Goal: Information Seeking & Learning: Learn about a topic

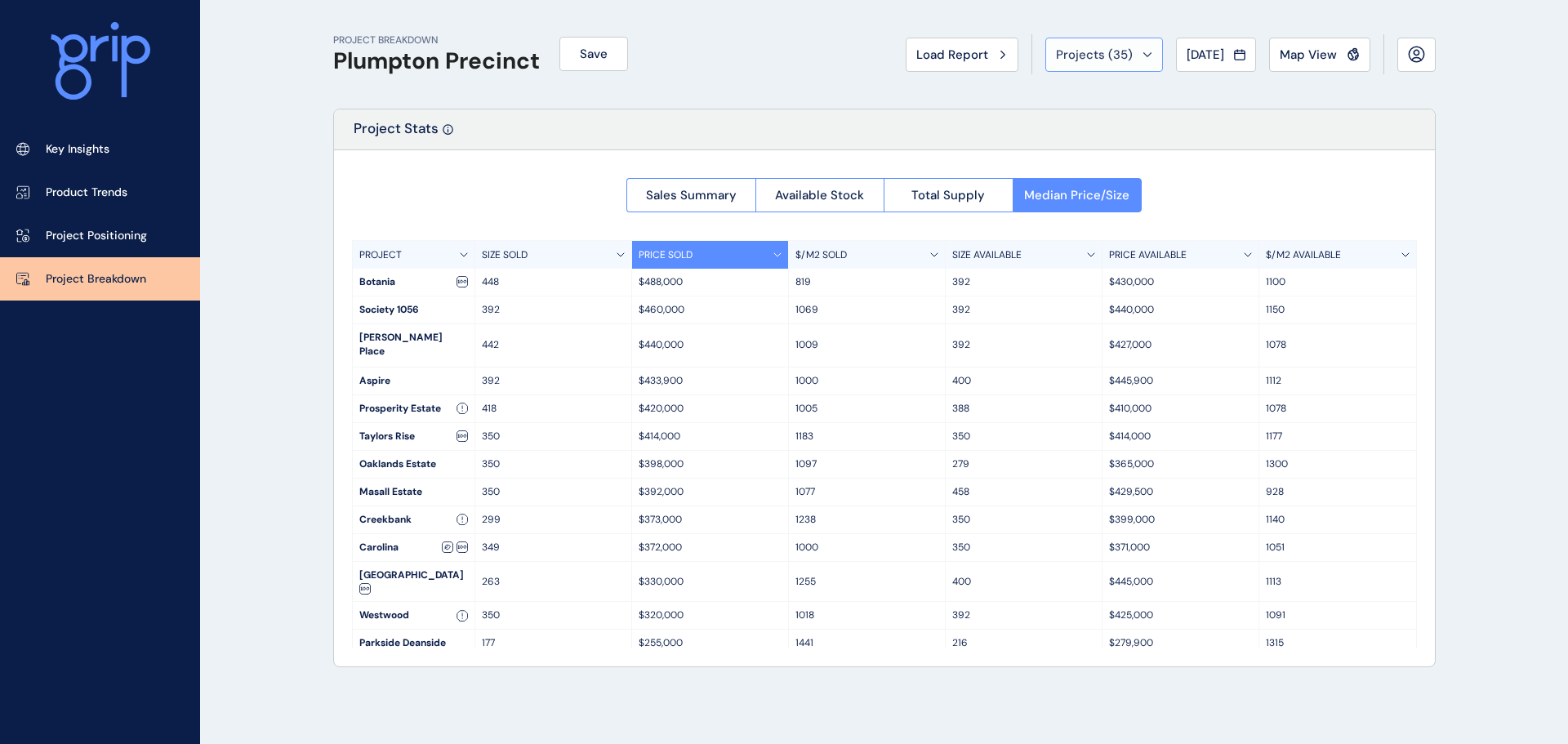
click at [1096, 47] on span "Projects ( 35 )" at bounding box center [1093, 55] width 76 height 17
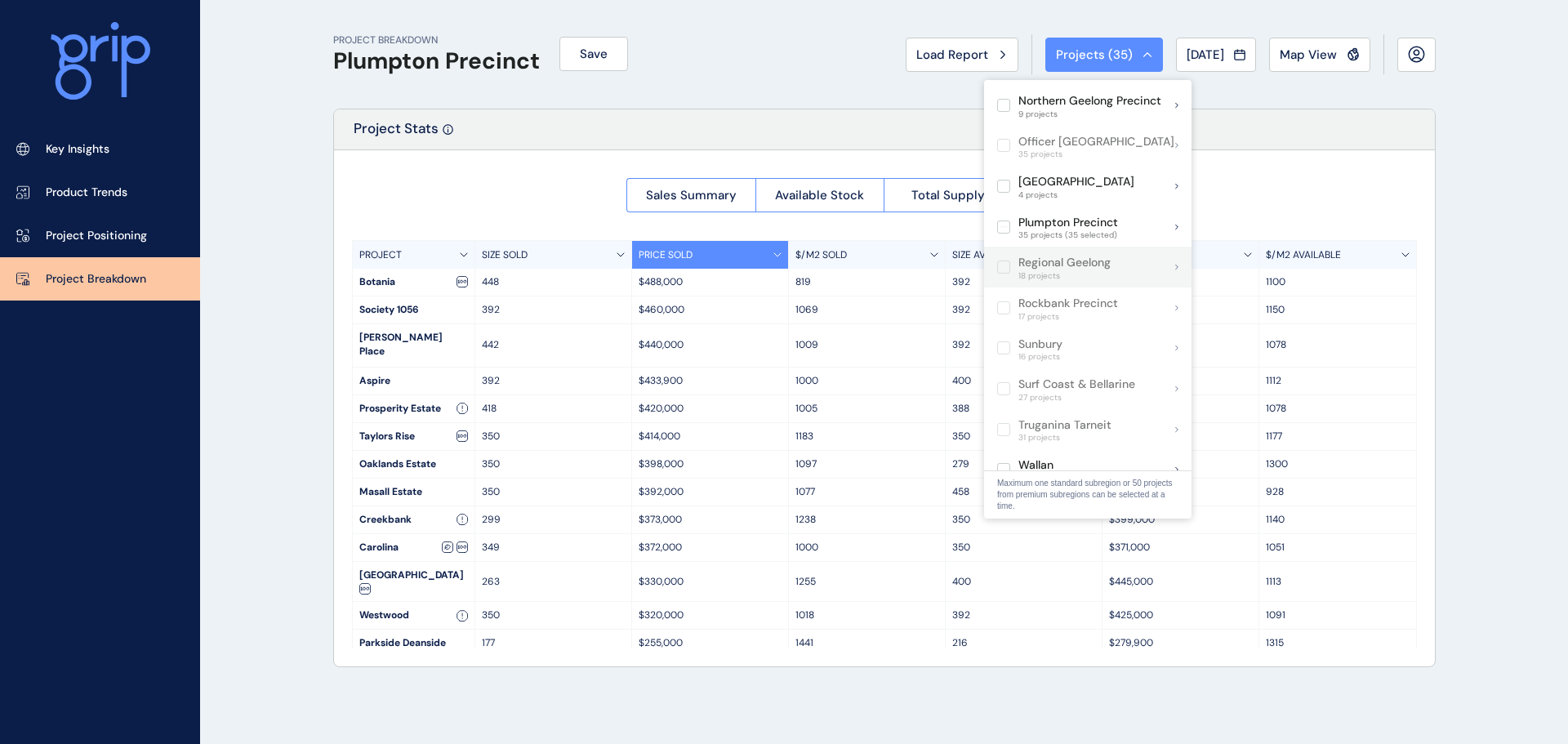
scroll to position [798, 0]
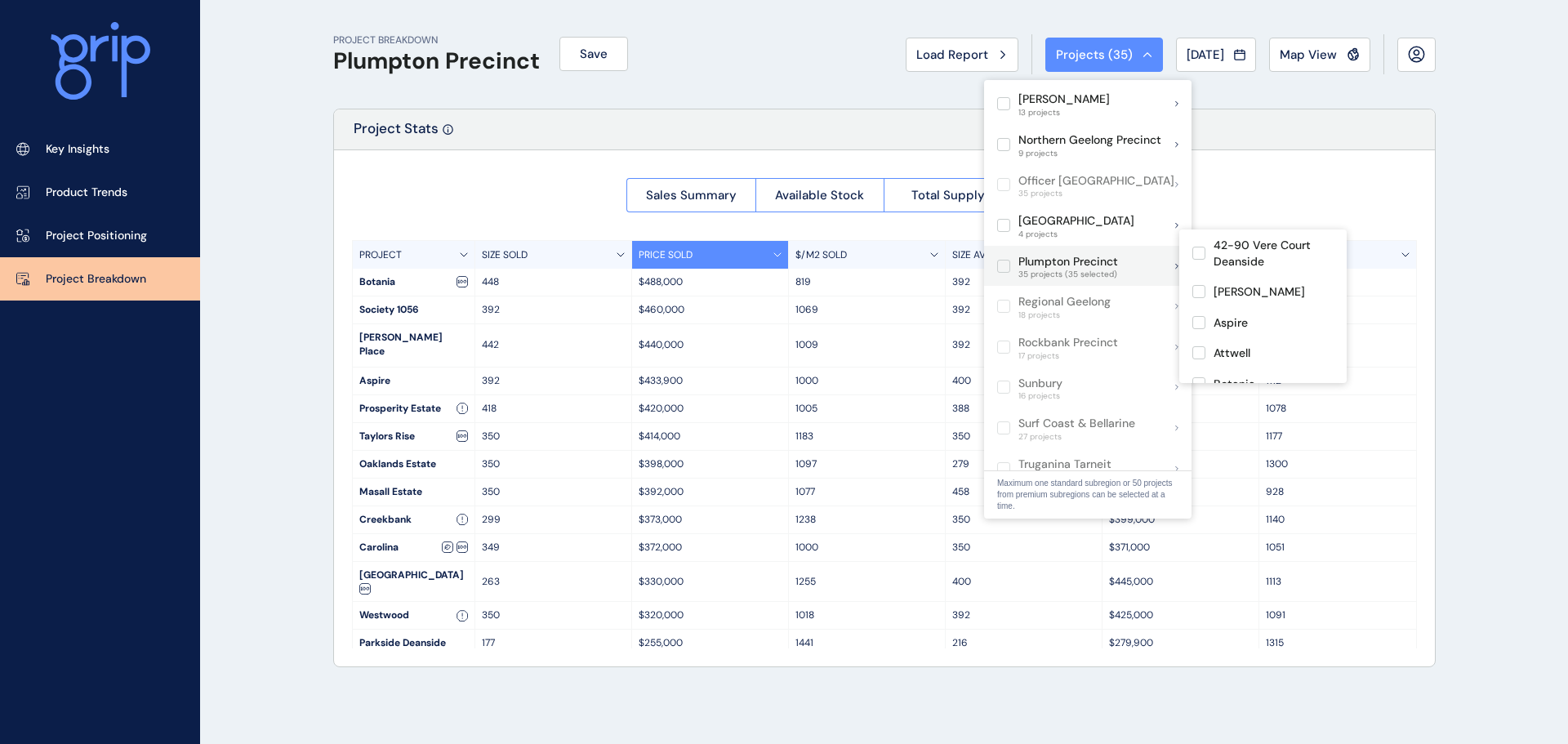
click at [1004, 260] on label at bounding box center [1003, 266] width 13 height 13
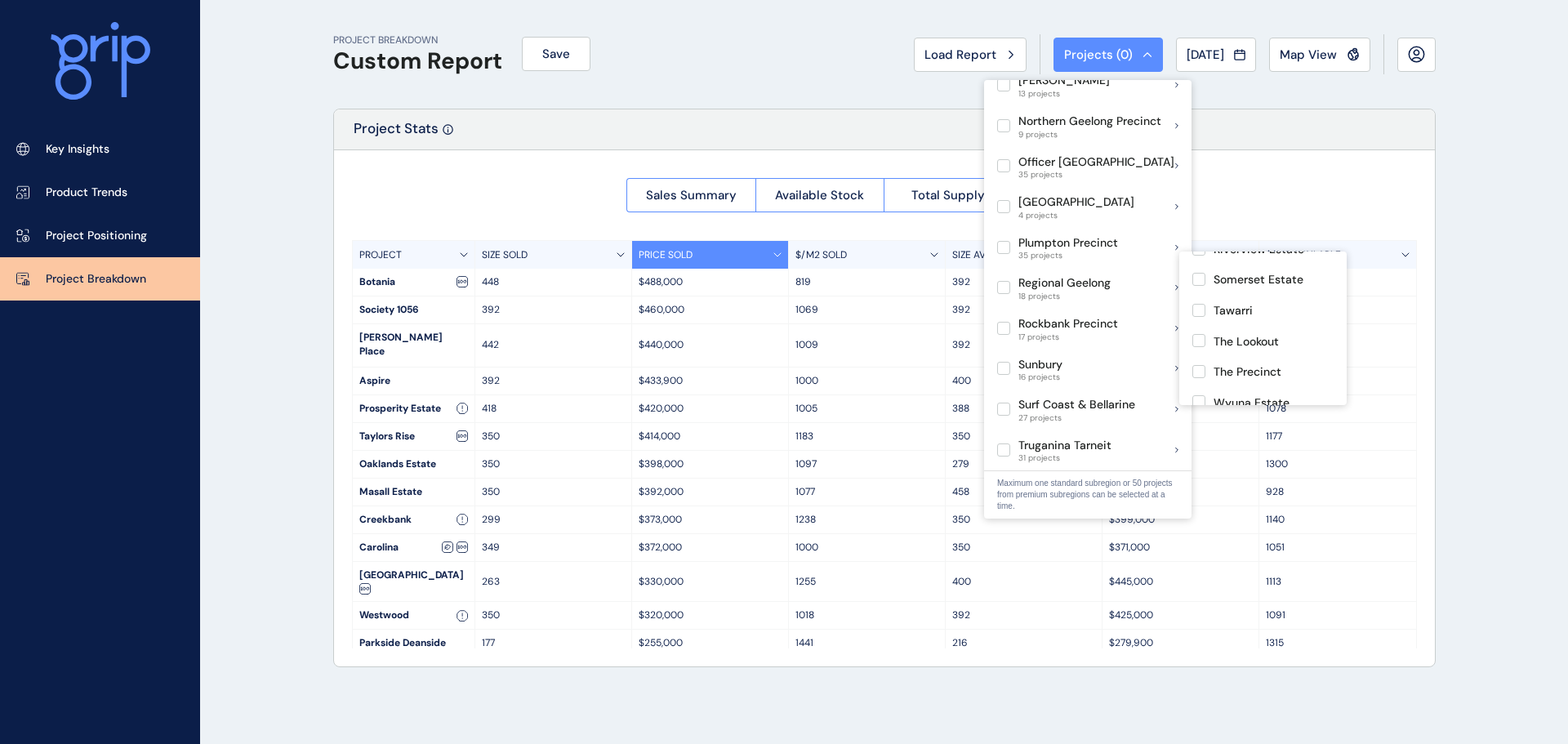
scroll to position [415, 0]
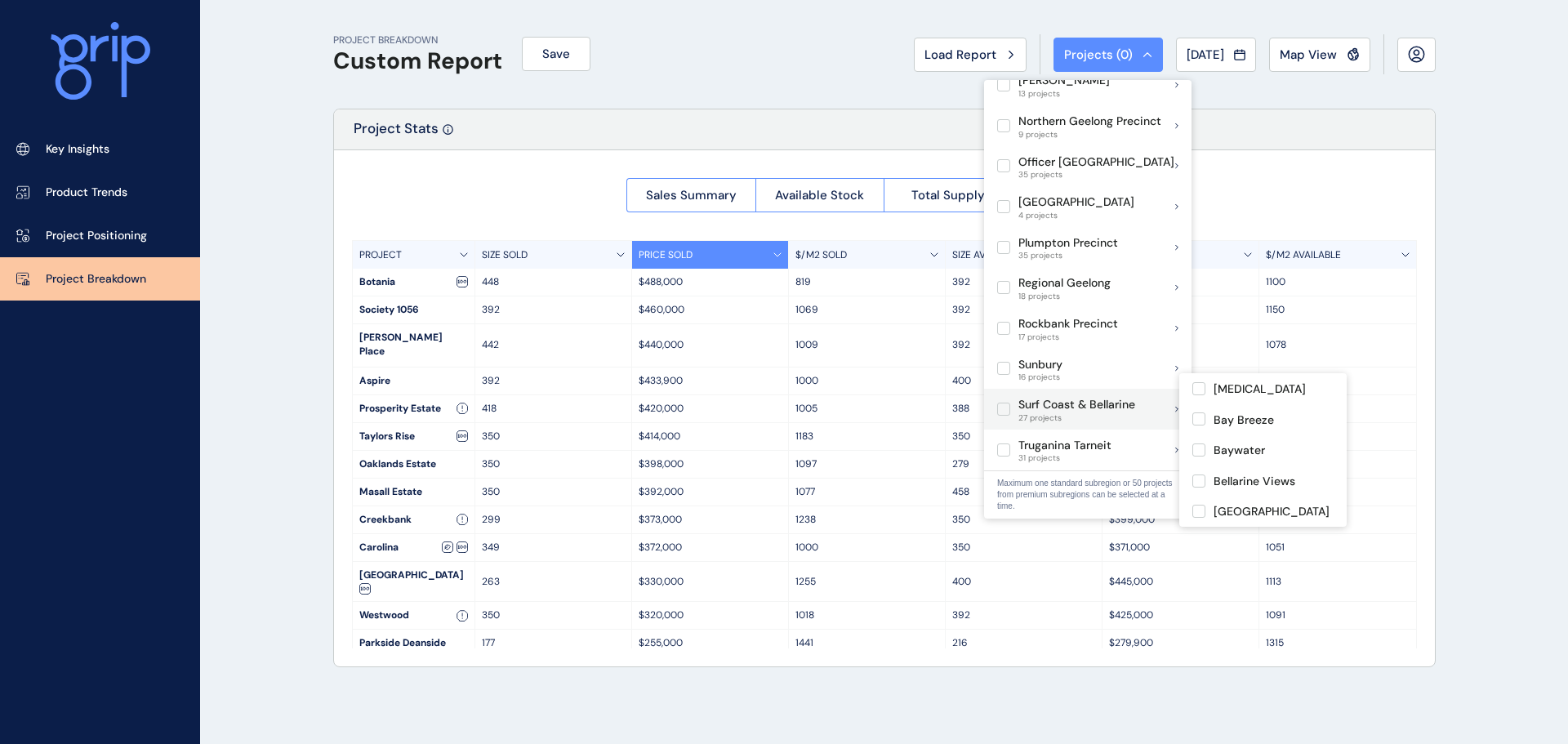
click at [1004, 402] on label at bounding box center [1003, 409] width 13 height 13
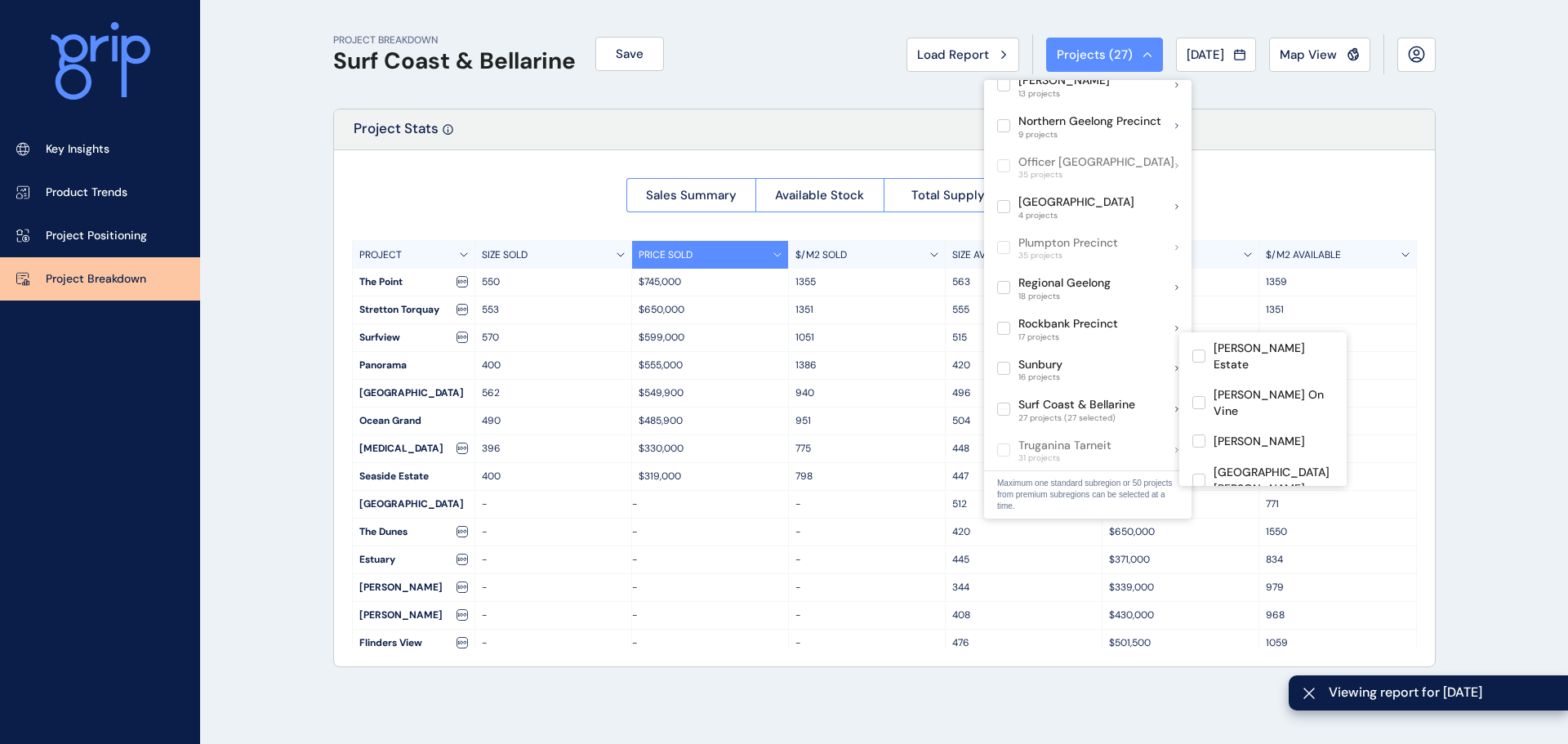
click at [800, 69] on div "PROJECT BREAKDOWN Surf Coast & [PERSON_NAME] Save Load Report Projects ( 27 ) […" at bounding box center [884, 54] width 1102 height 109
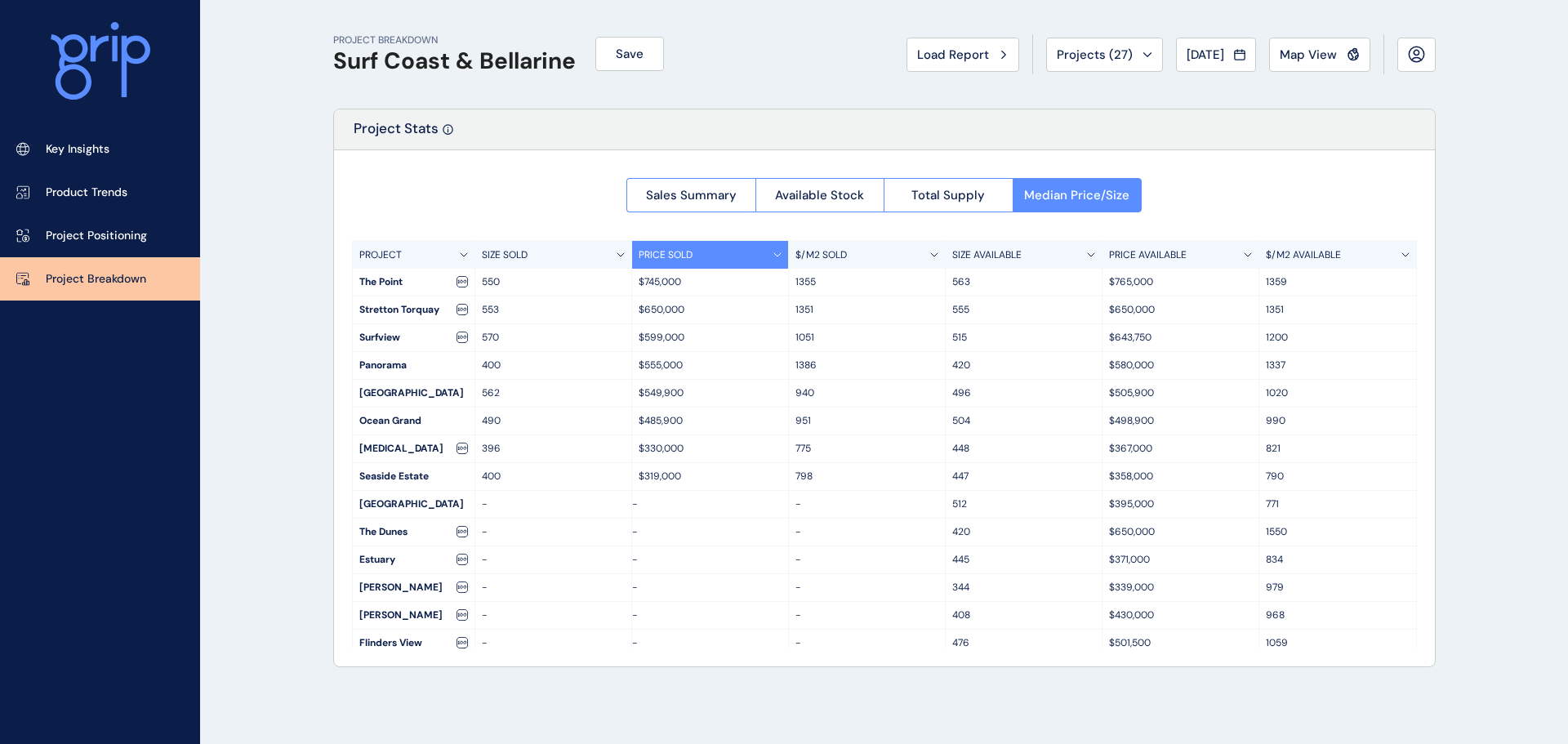
click at [1330, 254] on p "$/M2 AVAILABLE" at bounding box center [1303, 255] width 75 height 14
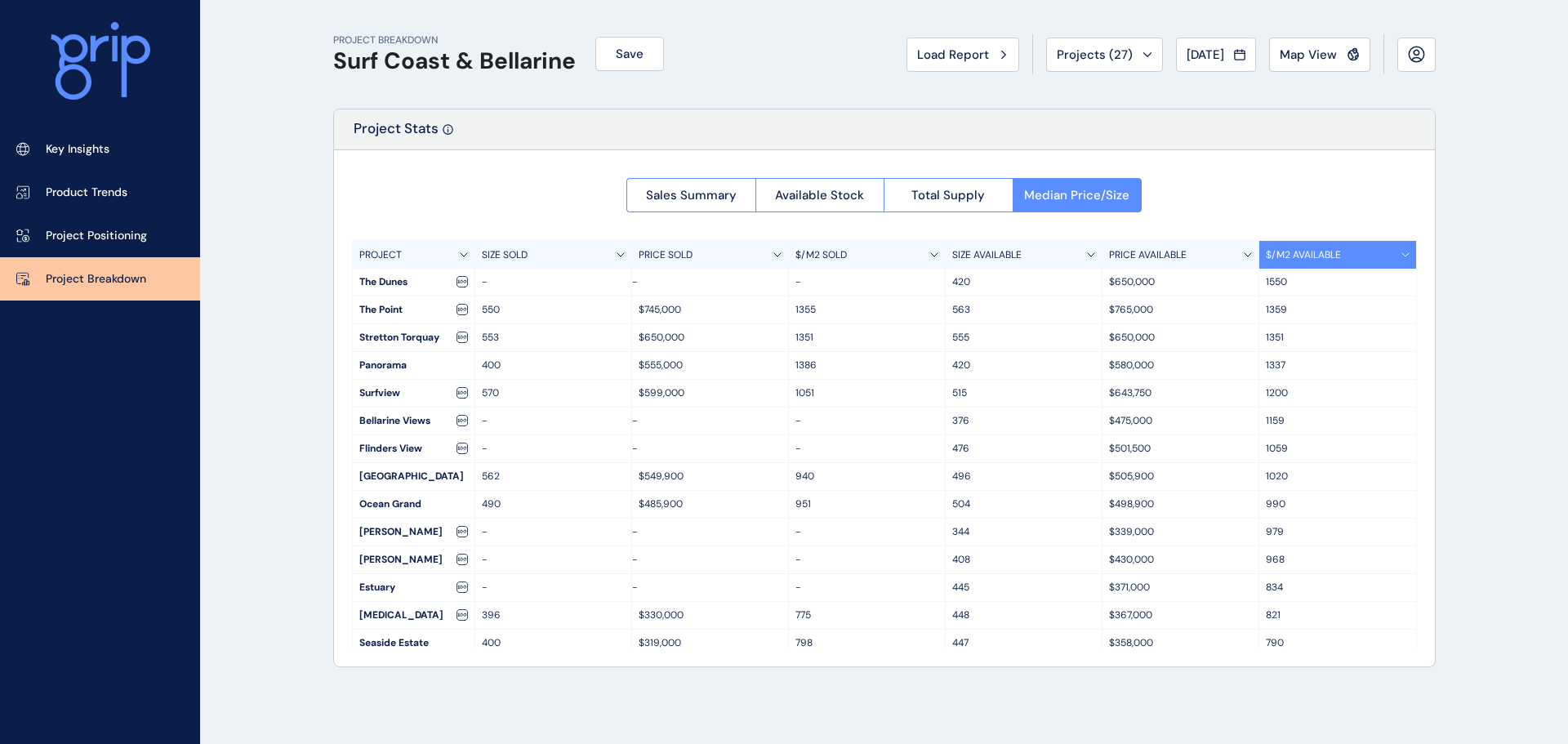
click at [1333, 255] on p "$/M2 AVAILABLE" at bounding box center [1303, 255] width 75 height 14
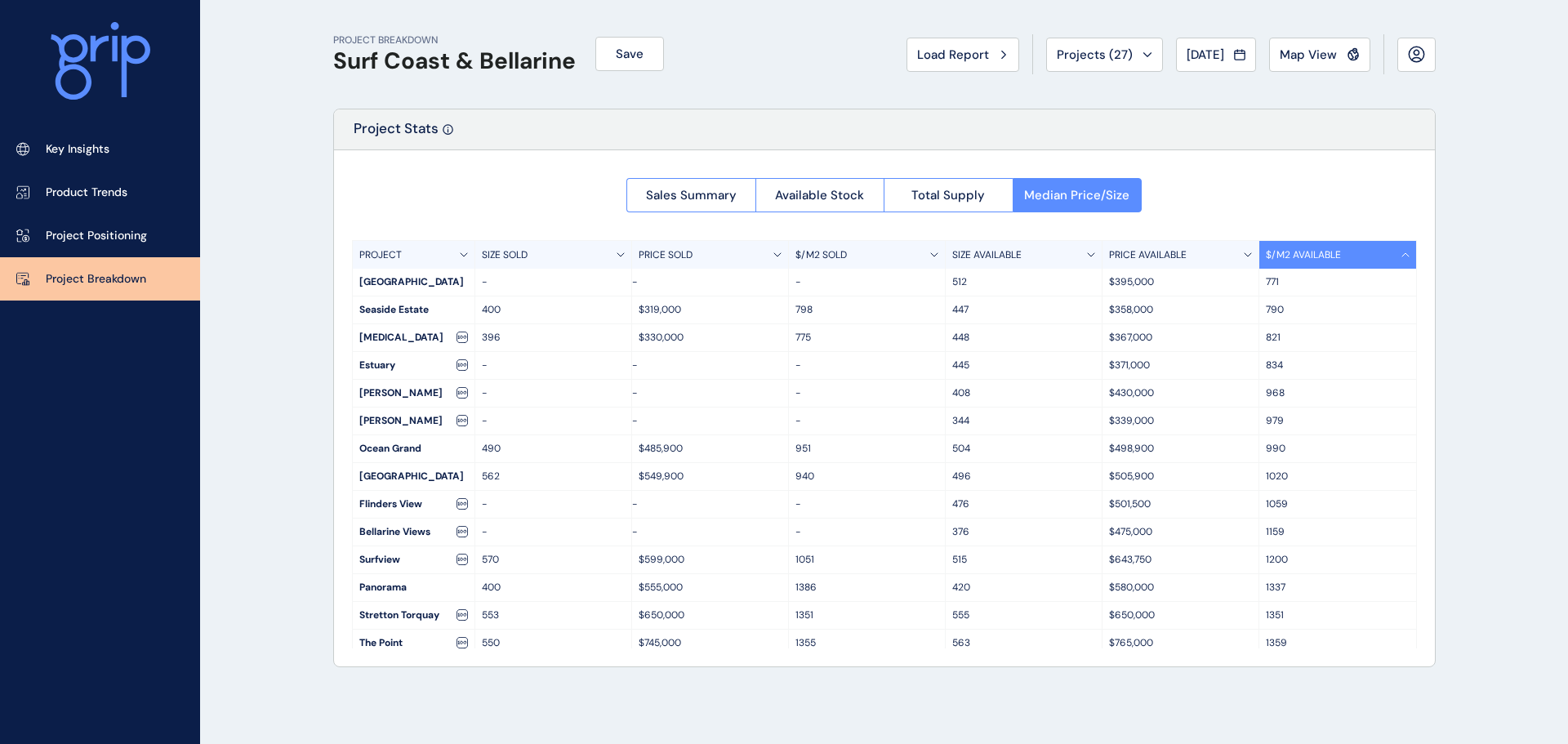
click at [1333, 255] on p "$/M2 AVAILABLE" at bounding box center [1303, 255] width 75 height 14
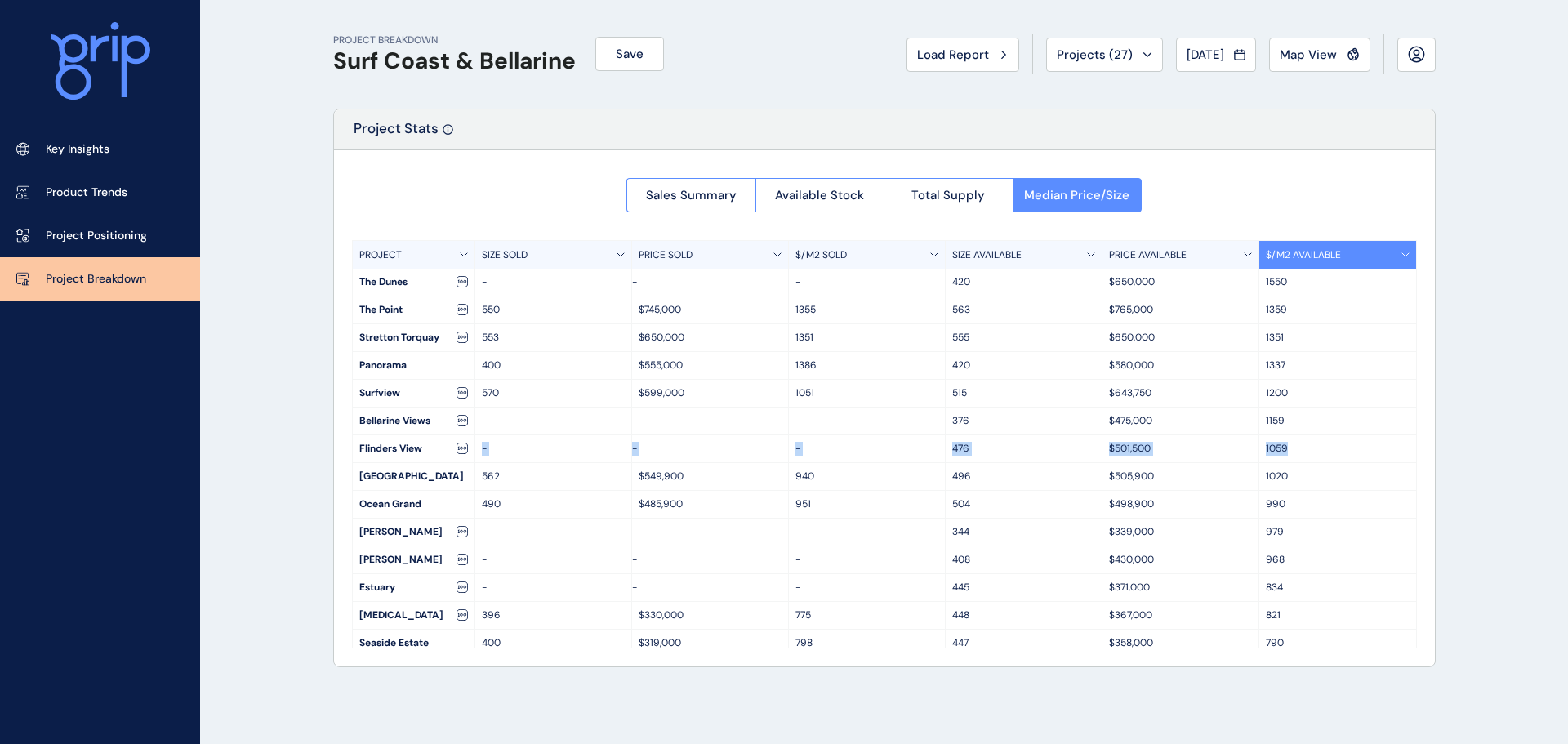
drag, startPoint x: 469, startPoint y: 453, endPoint x: 1286, endPoint y: 442, distance: 817.1
click at [1286, 442] on div "Flinders View - - - 476 $501,500 1059" at bounding box center [883, 449] width 1063 height 28
drag, startPoint x: 1308, startPoint y: 564, endPoint x: 915, endPoint y: 556, distance: 393.1
click at [915, 556] on div "[PERSON_NAME] - - - 408 $430,000 968" at bounding box center [883, 561] width 1063 height 28
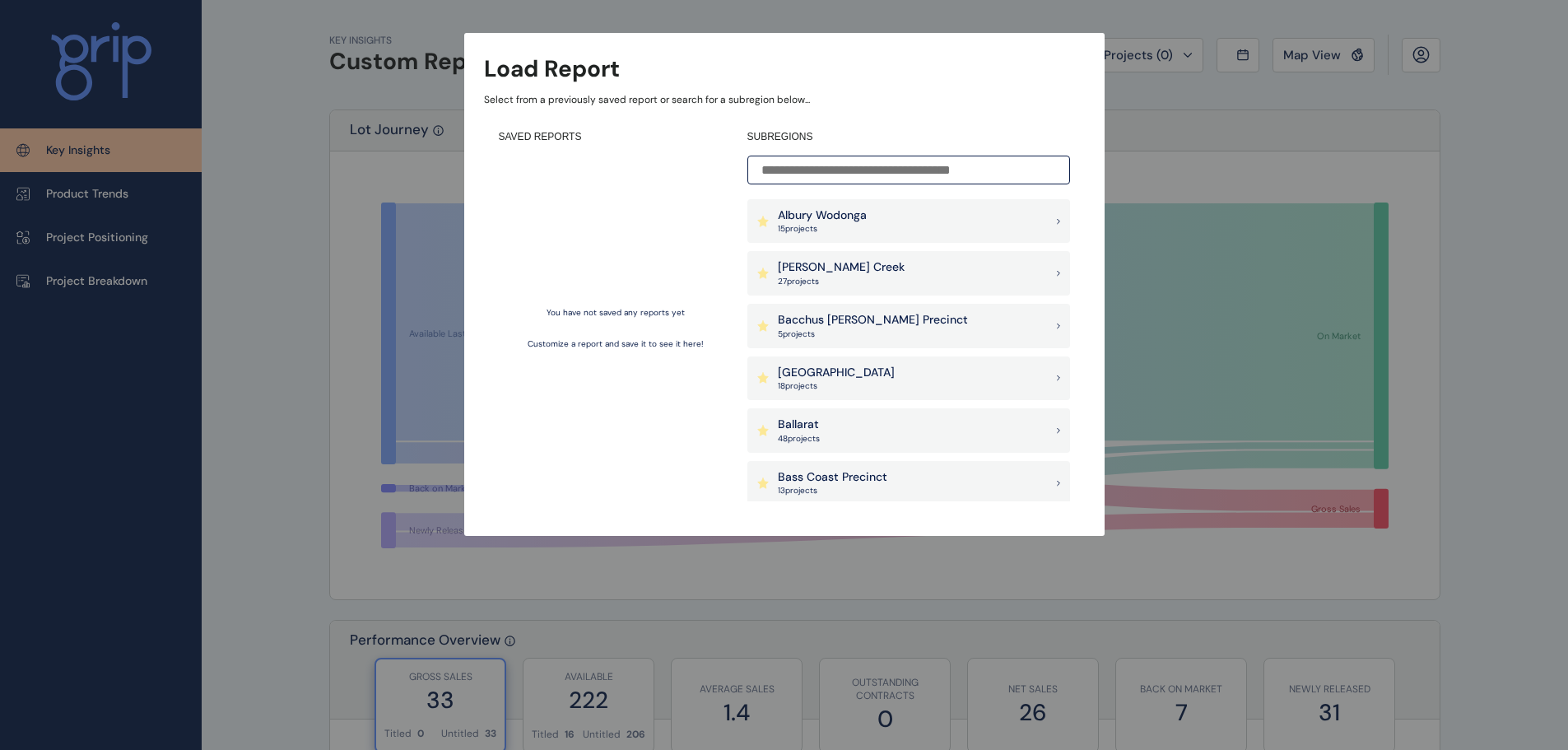
click at [1407, 398] on div "Load Report Select from a previously saved report or search for a subregion bel…" at bounding box center [784, 252] width 1568 height 503
click at [418, 436] on div "Load Report Select from a previously saved report or search for a subregion bel…" at bounding box center [784, 252] width 1568 height 503
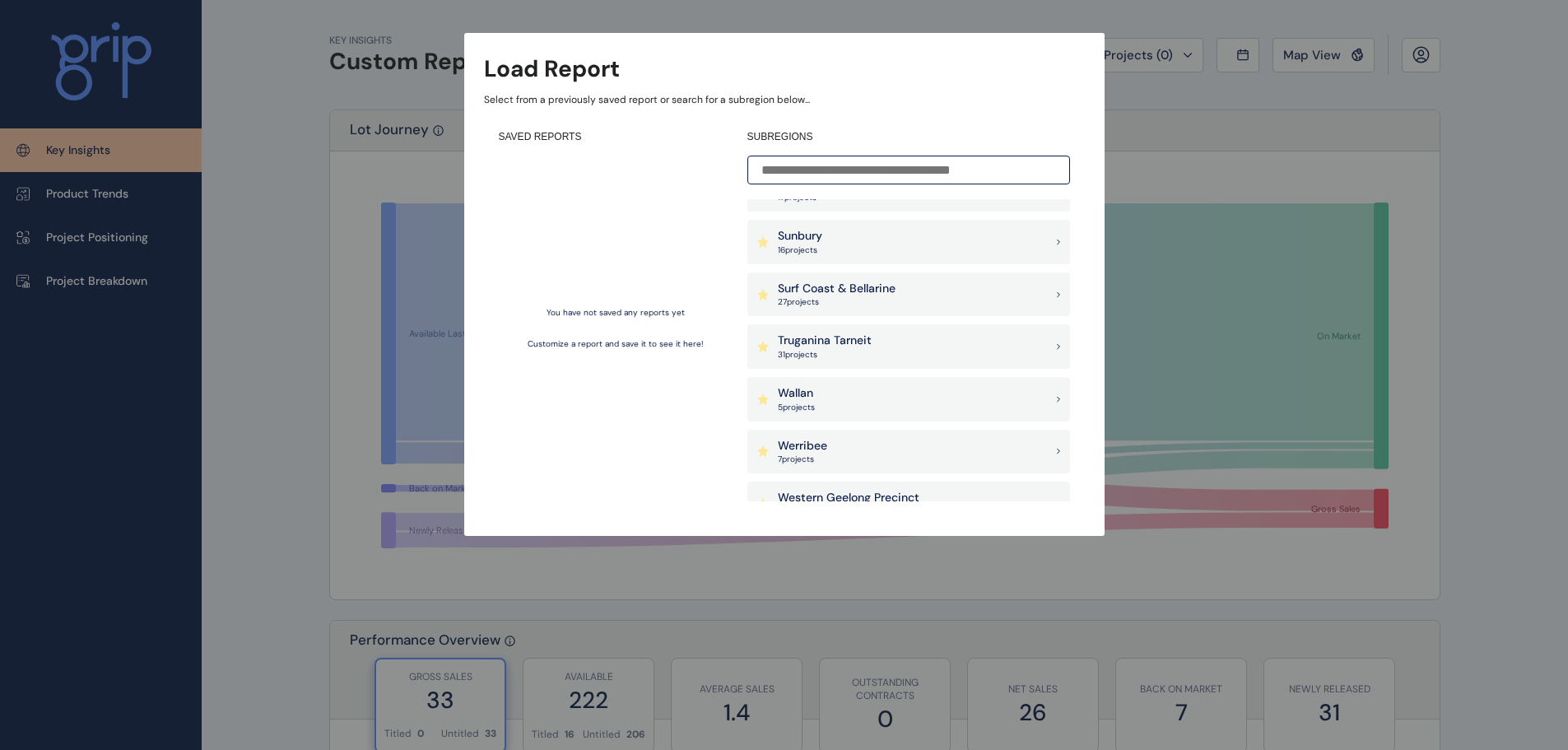
scroll to position [1318, 0]
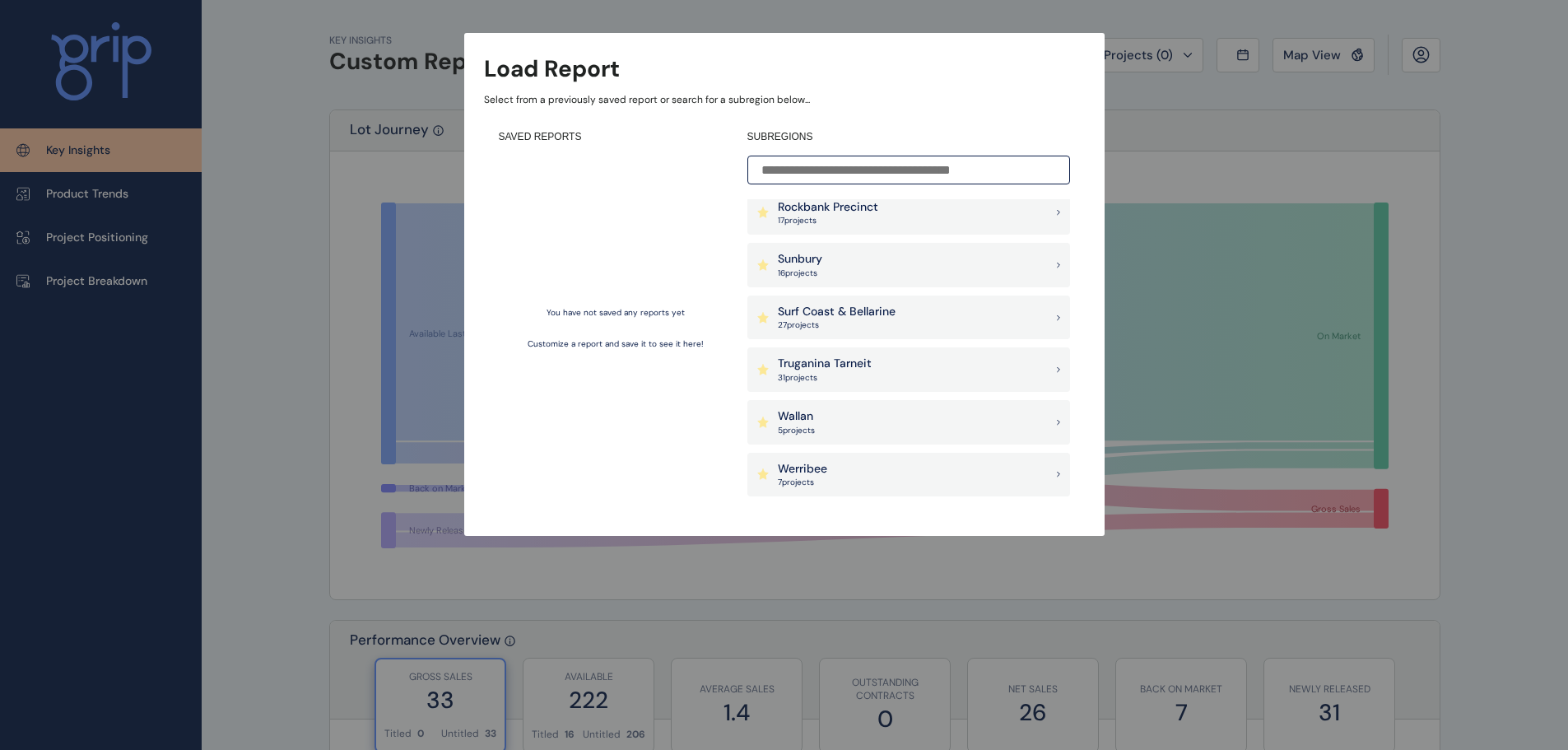
click at [873, 325] on p "27 project s" at bounding box center [837, 325] width 118 height 11
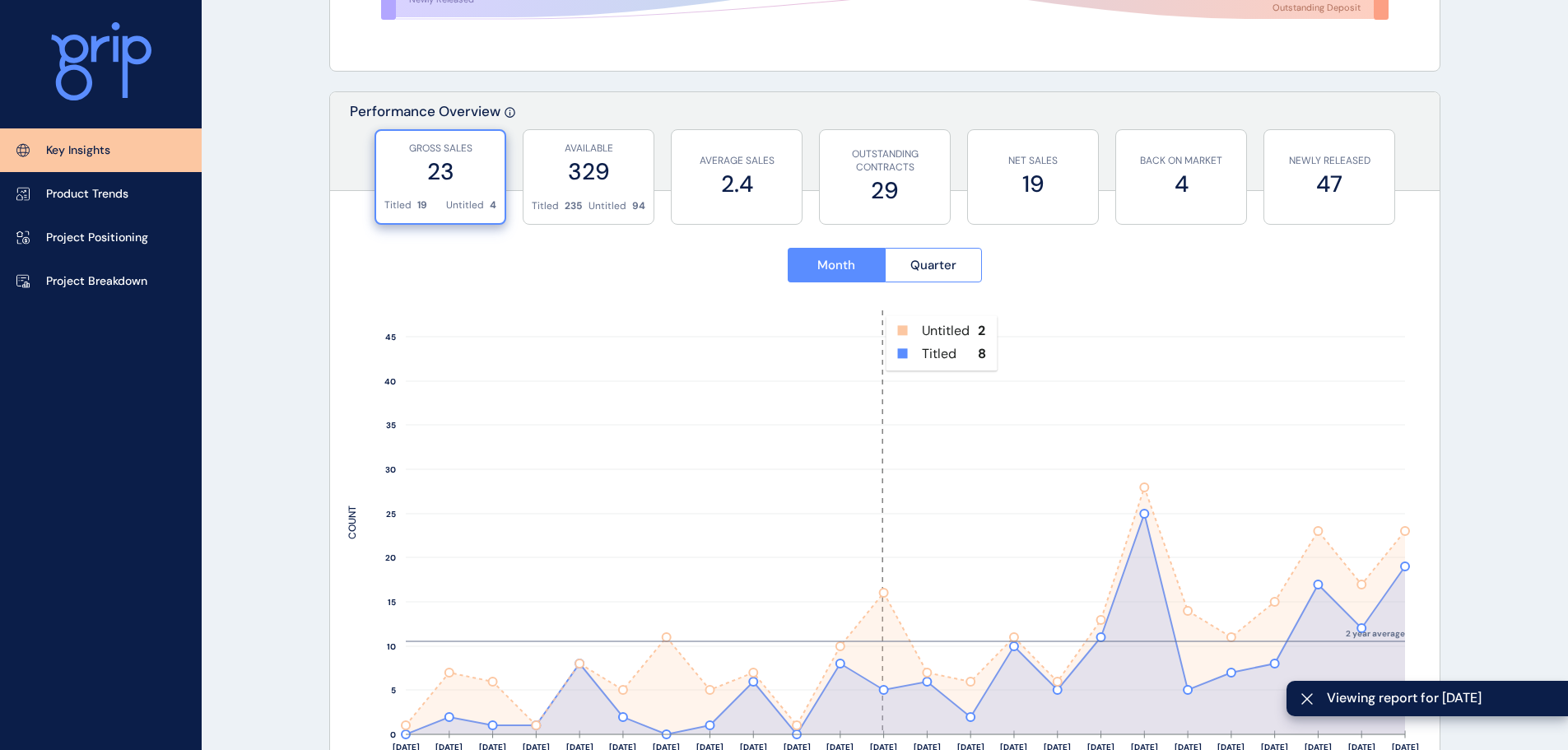
scroll to position [576, 0]
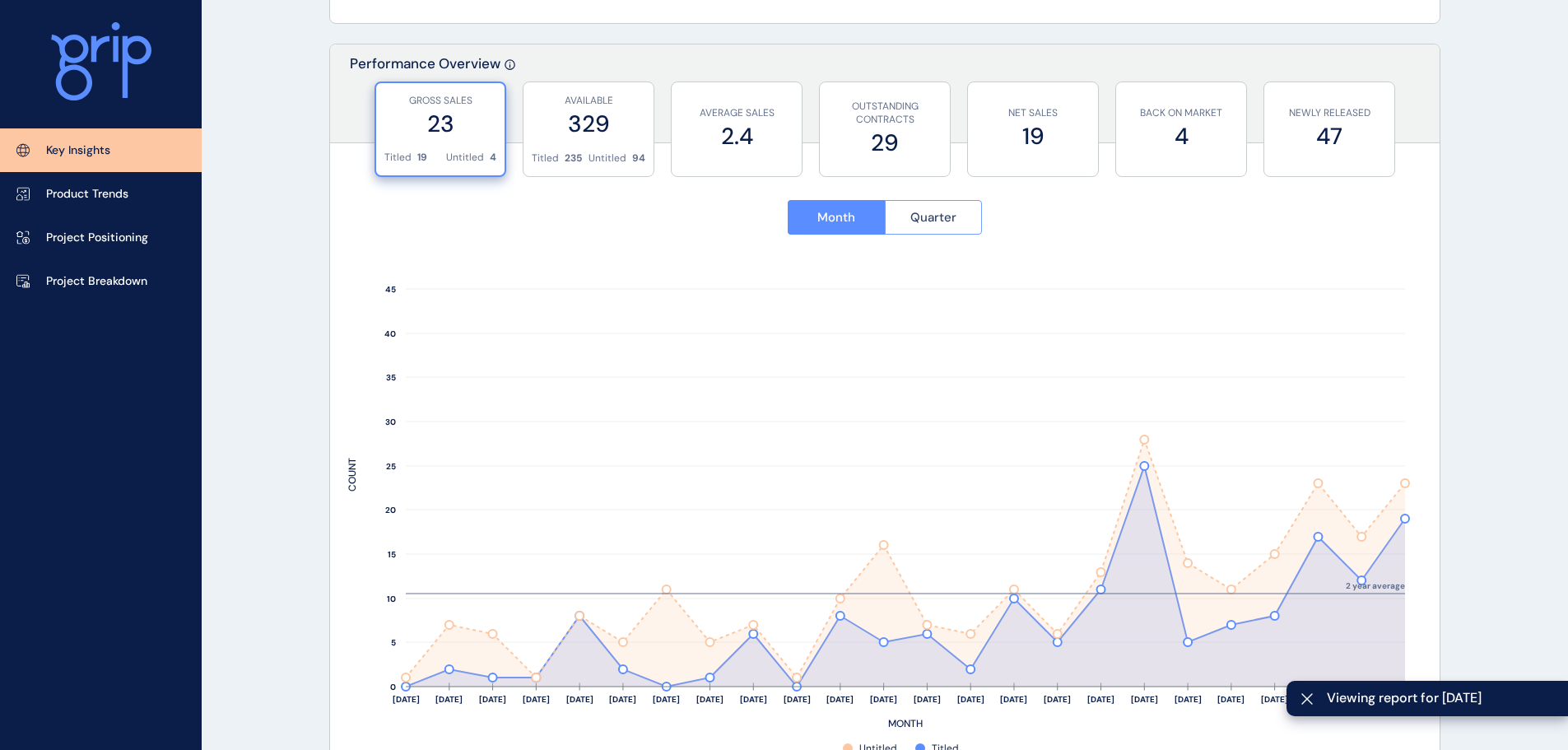
click at [929, 224] on span "Quarter" at bounding box center [933, 217] width 46 height 17
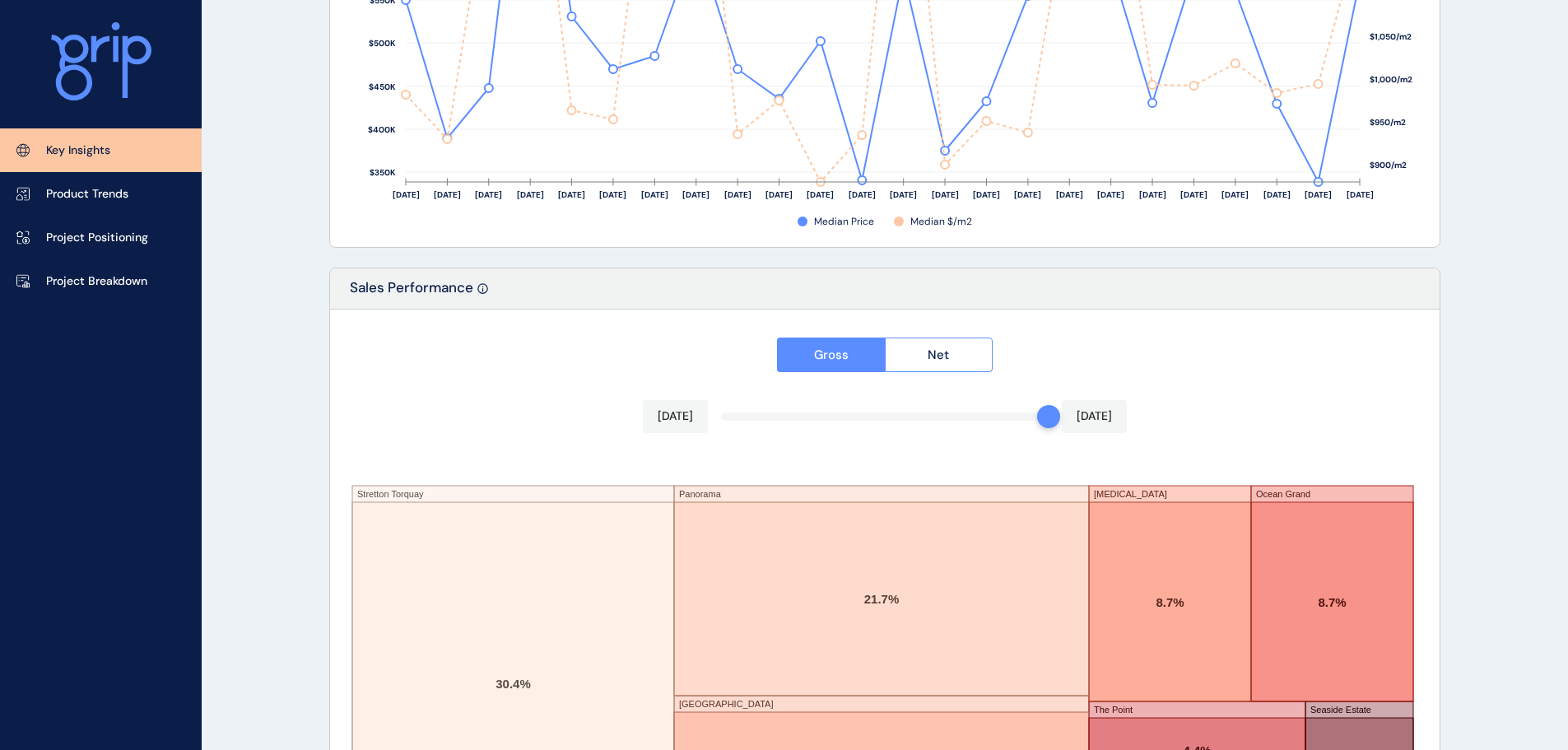
scroll to position [2717, 0]
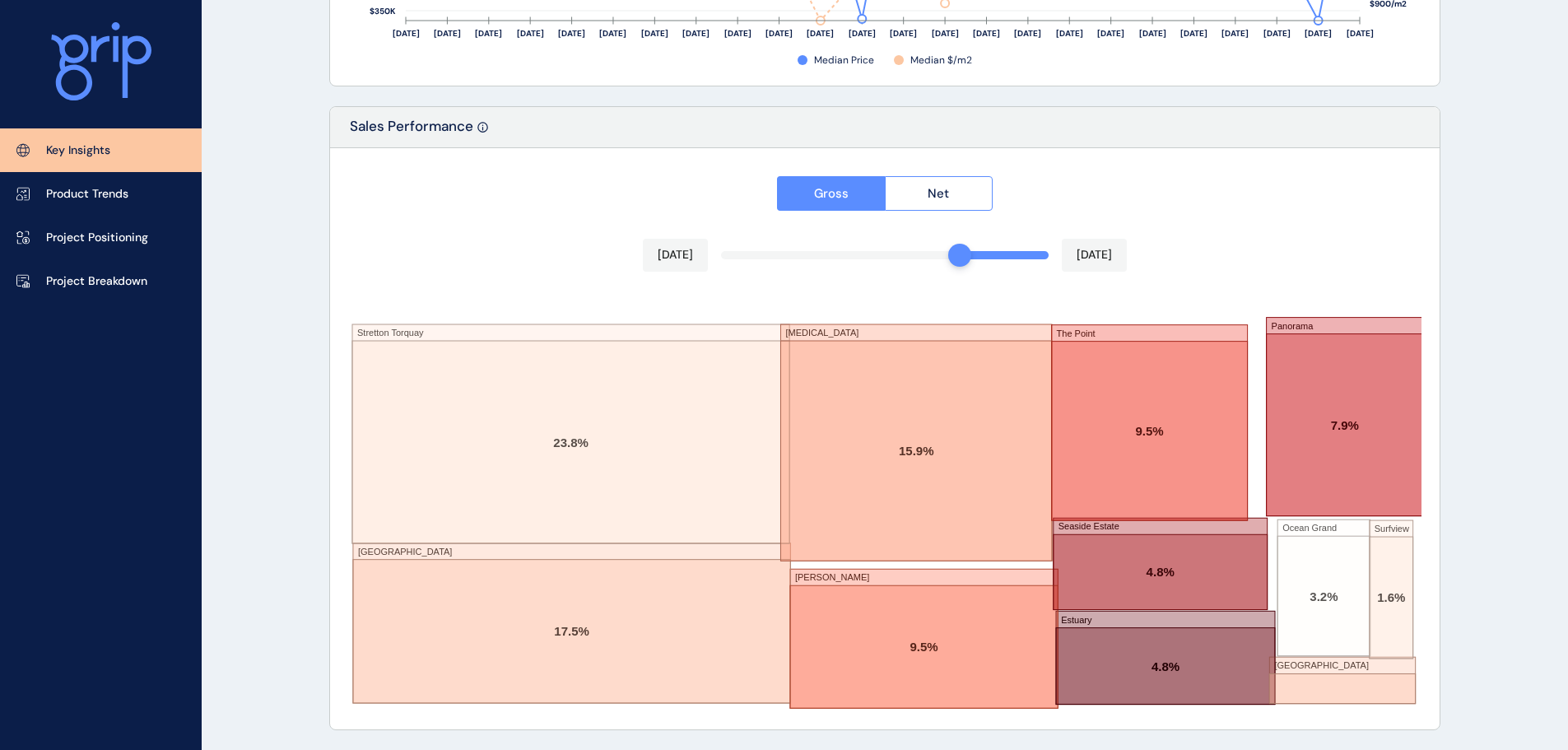
drag, startPoint x: 1043, startPoint y: 263, endPoint x: 961, endPoint y: 255, distance: 82.4
click at [961, 255] on div at bounding box center [959, 255] width 23 height 23
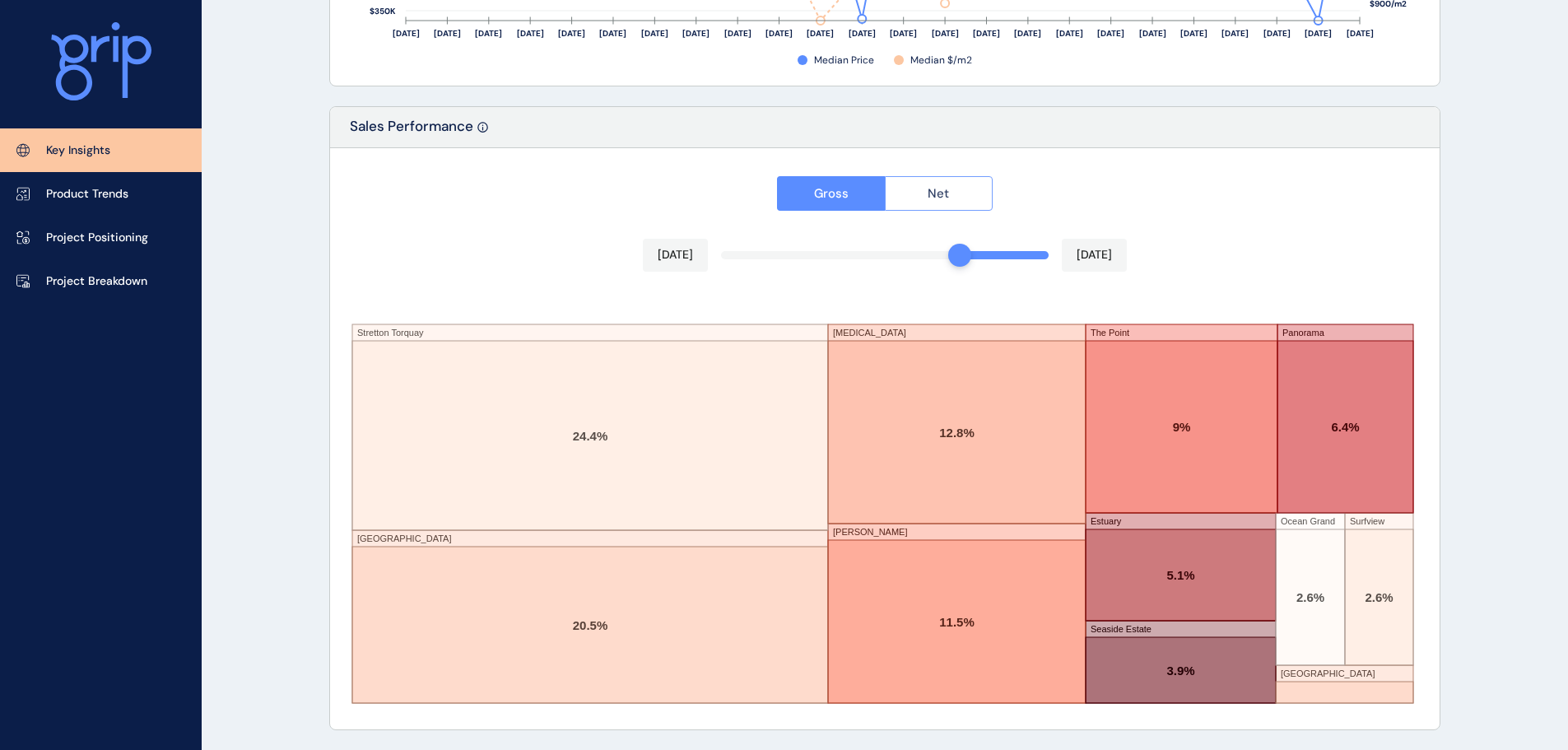
click at [925, 188] on button "Net" at bounding box center [939, 193] width 109 height 34
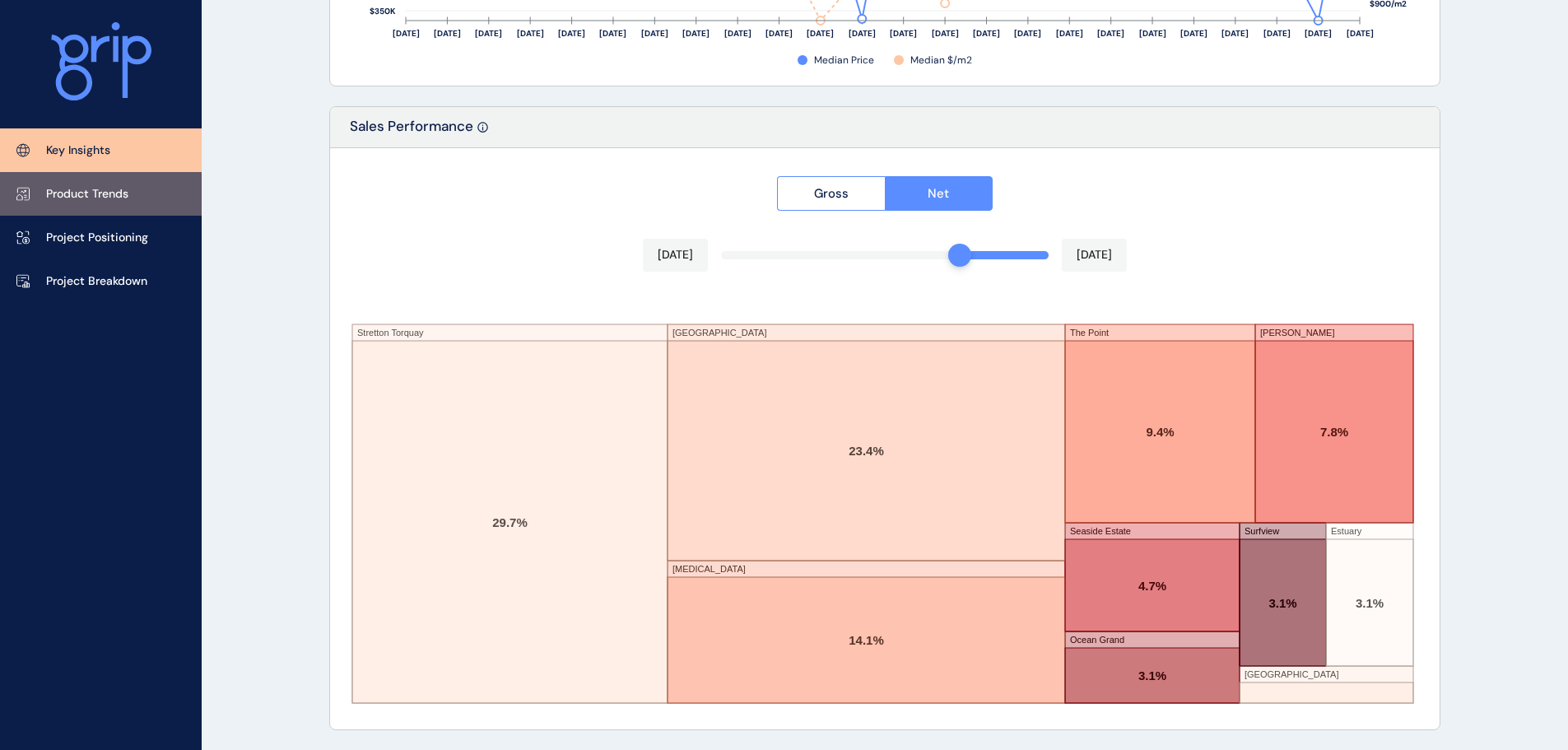
drag, startPoint x: 99, startPoint y: 202, endPoint x: 109, endPoint y: 213, distance: 14.9
click at [99, 202] on link "Product Trends" at bounding box center [100, 193] width 201 height 44
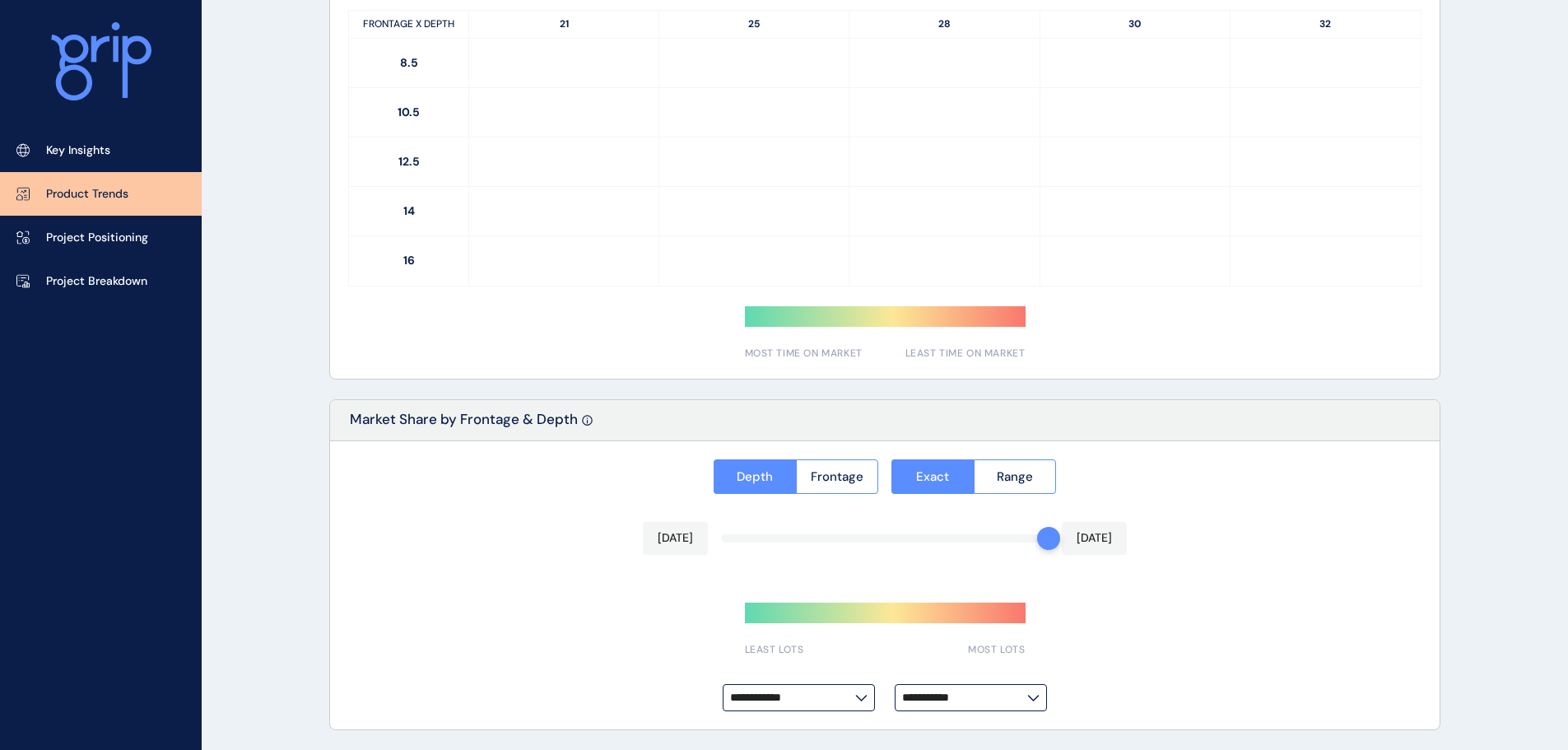
type input "*********"
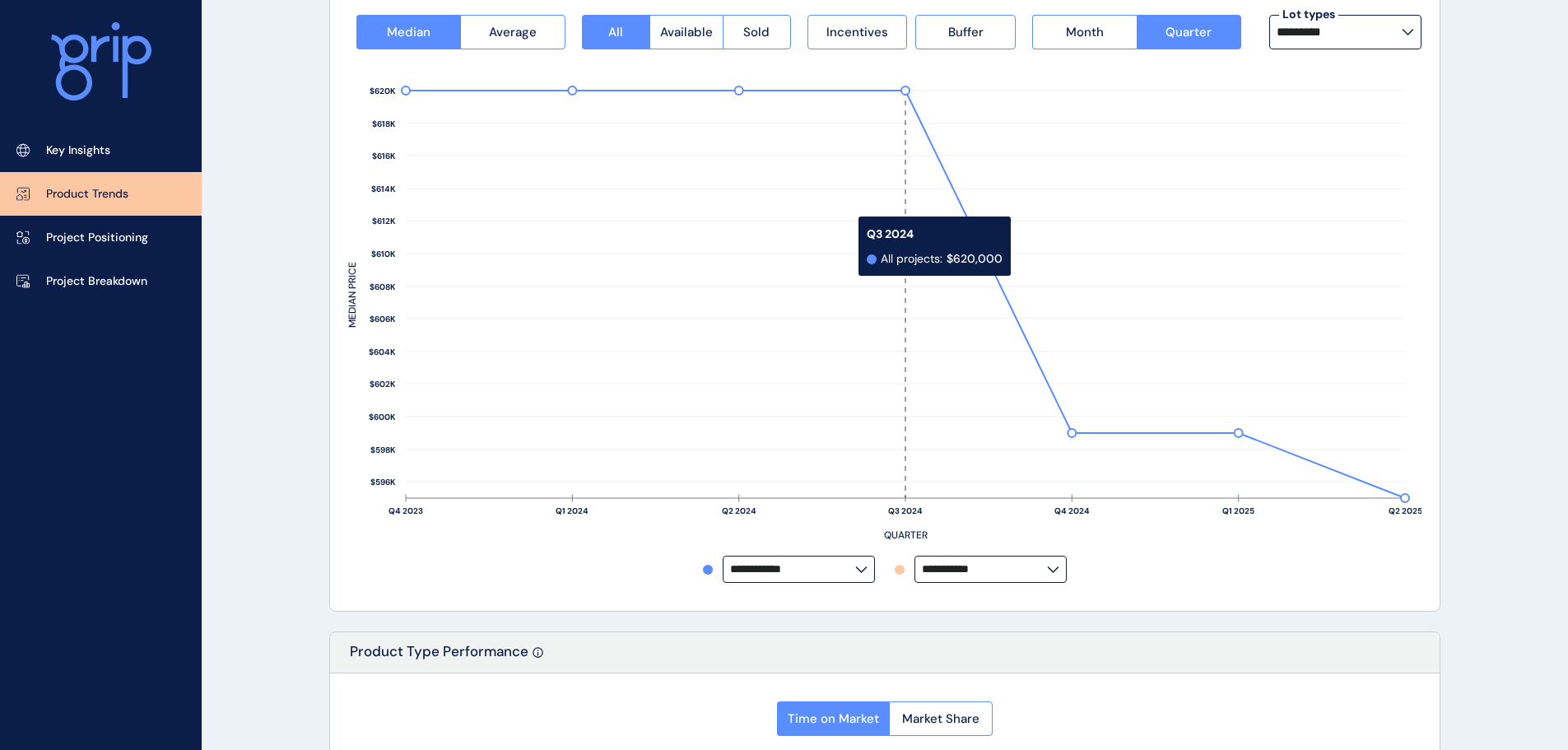
scroll to position [412, 0]
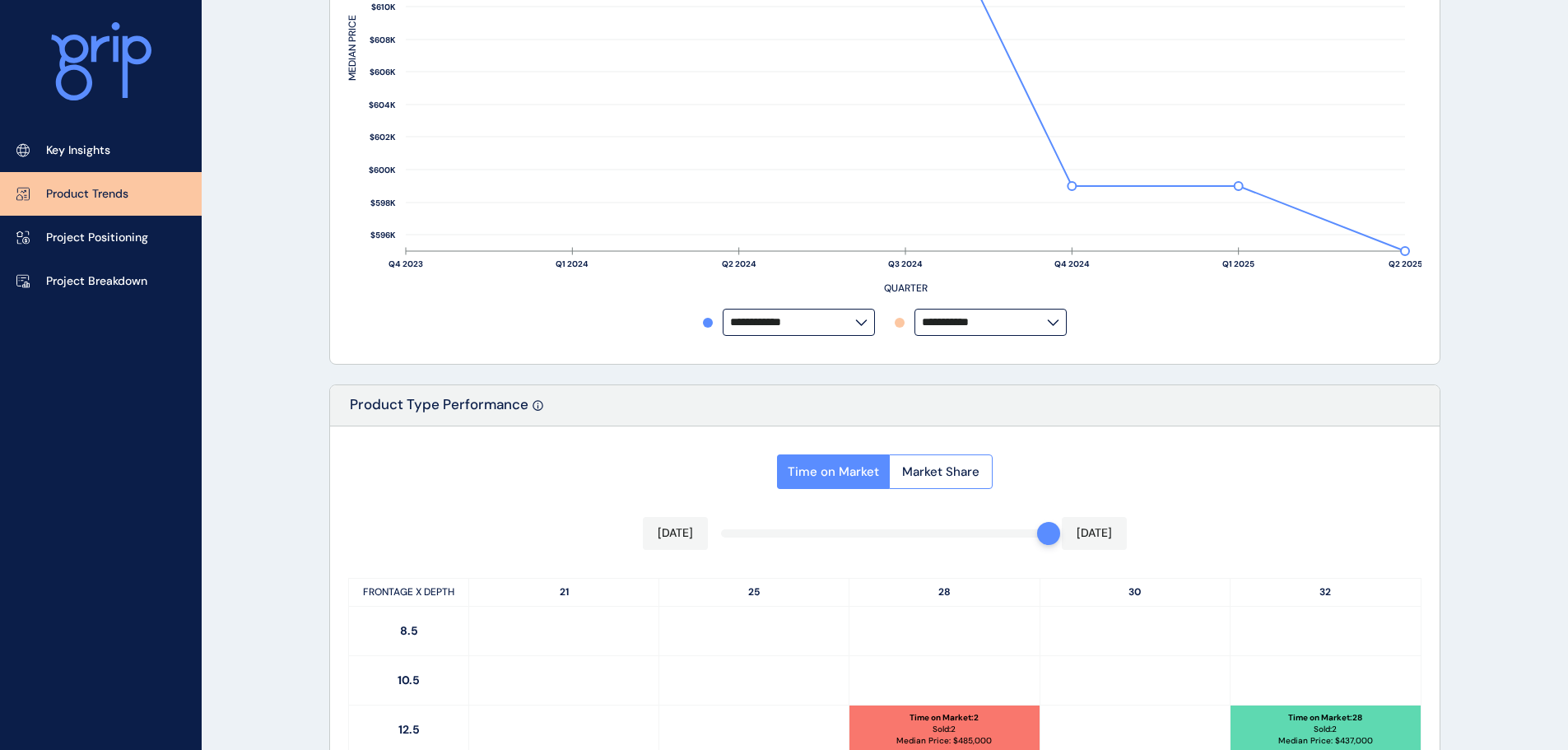
click at [861, 326] on label "**********" at bounding box center [799, 322] width 152 height 27
click at [790, 223] on p "Flinders View" at bounding box center [773, 214] width 73 height 17
type input "**********"
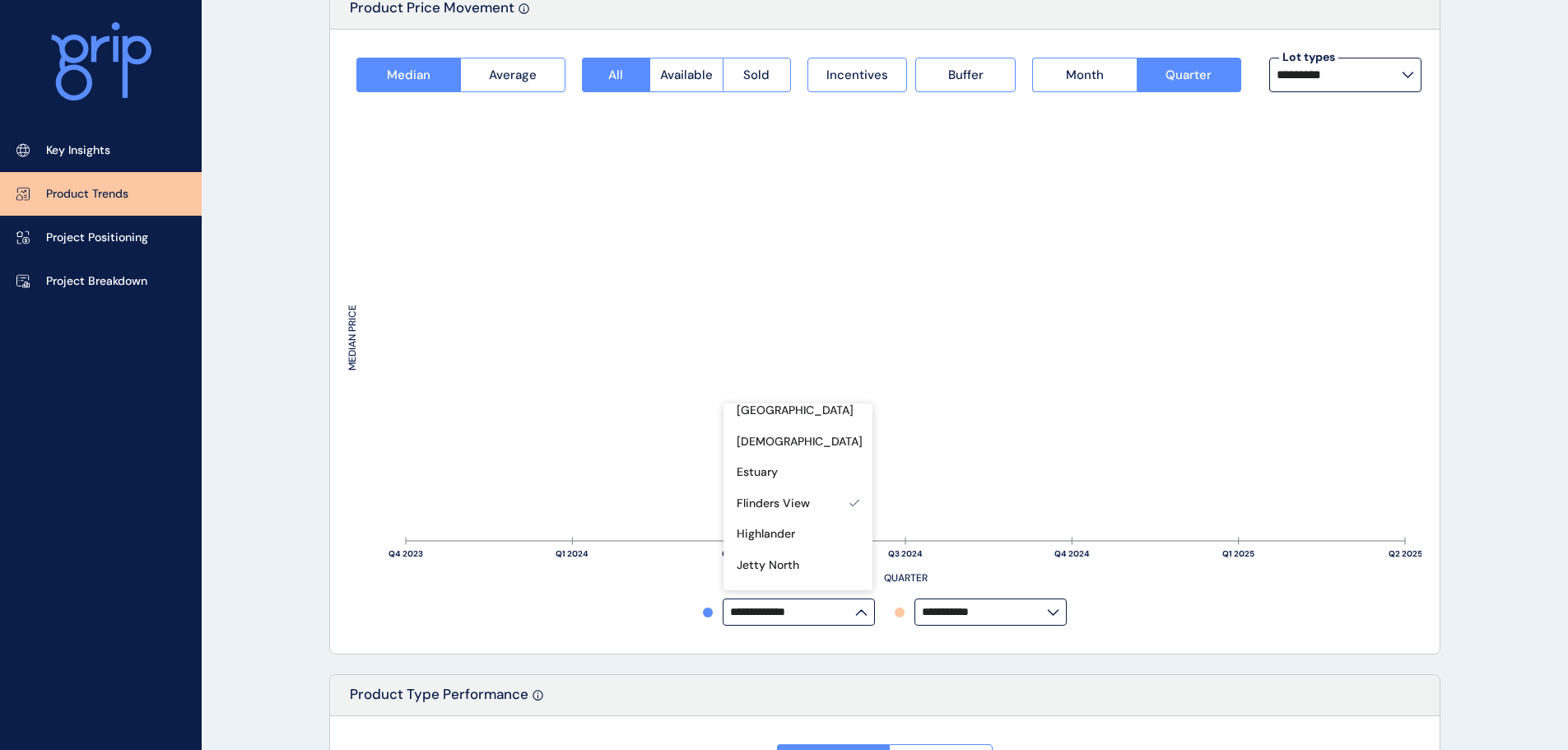
scroll to position [83, 0]
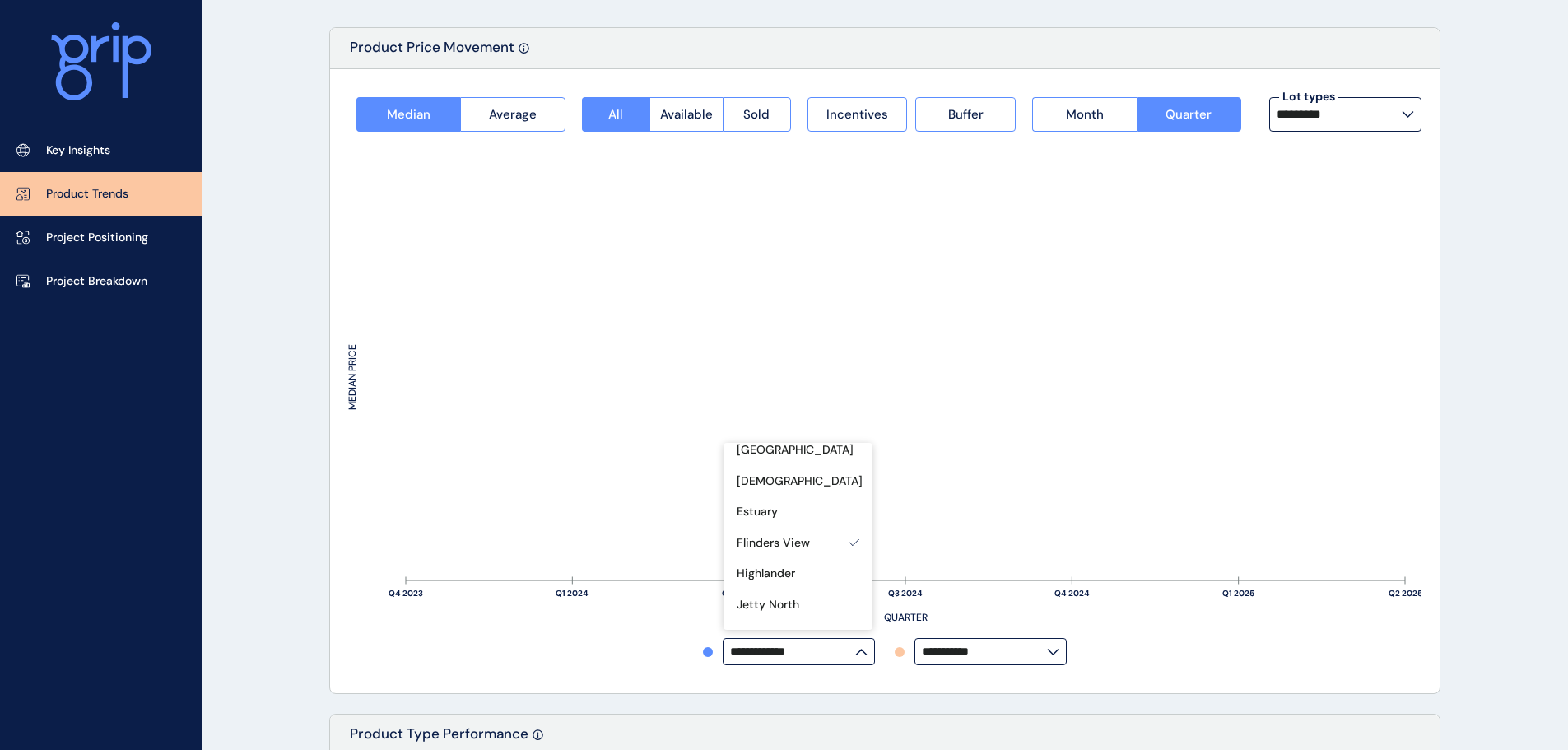
click at [1106, 355] on rect at bounding box center [884, 385] width 1073 height 507
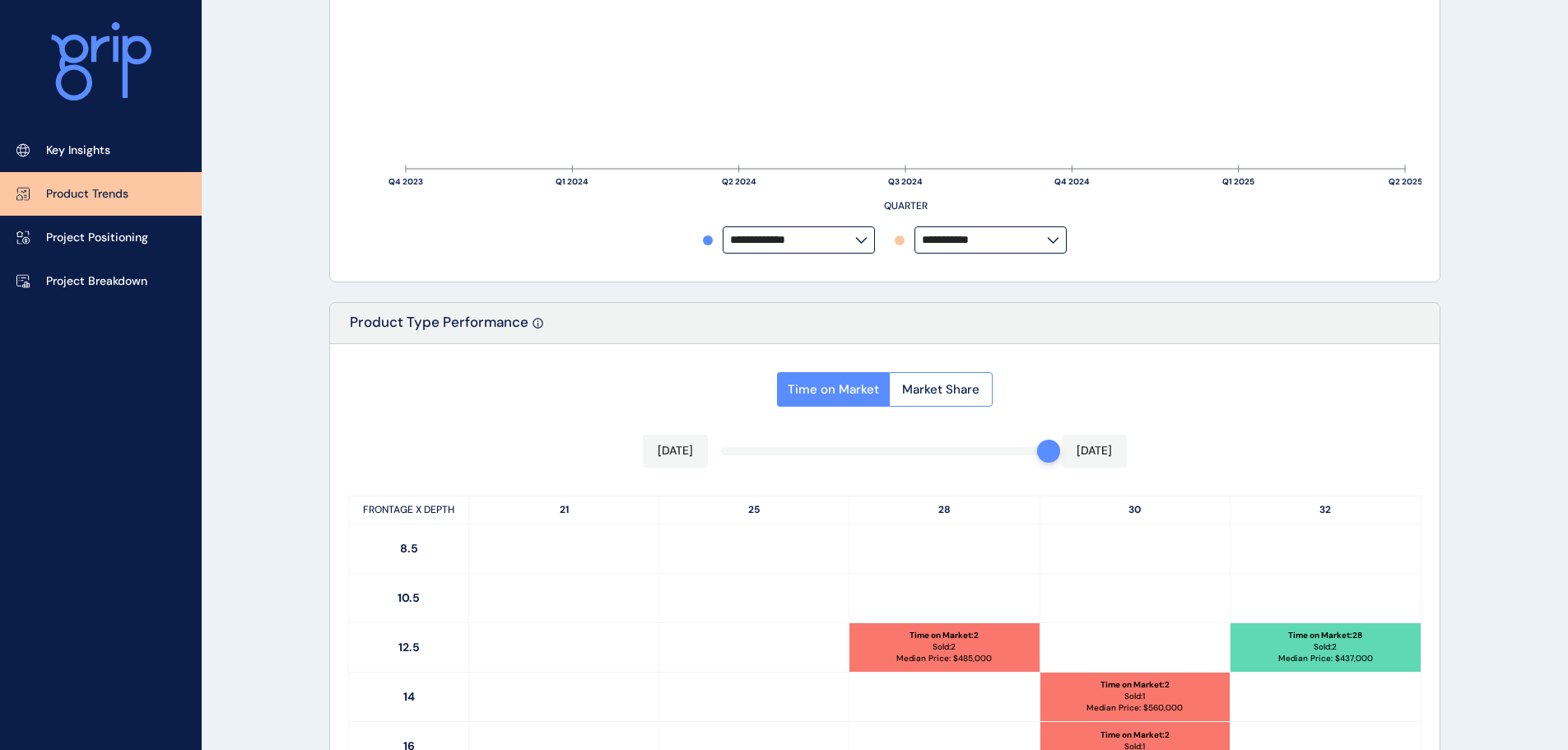
scroll to position [823, 0]
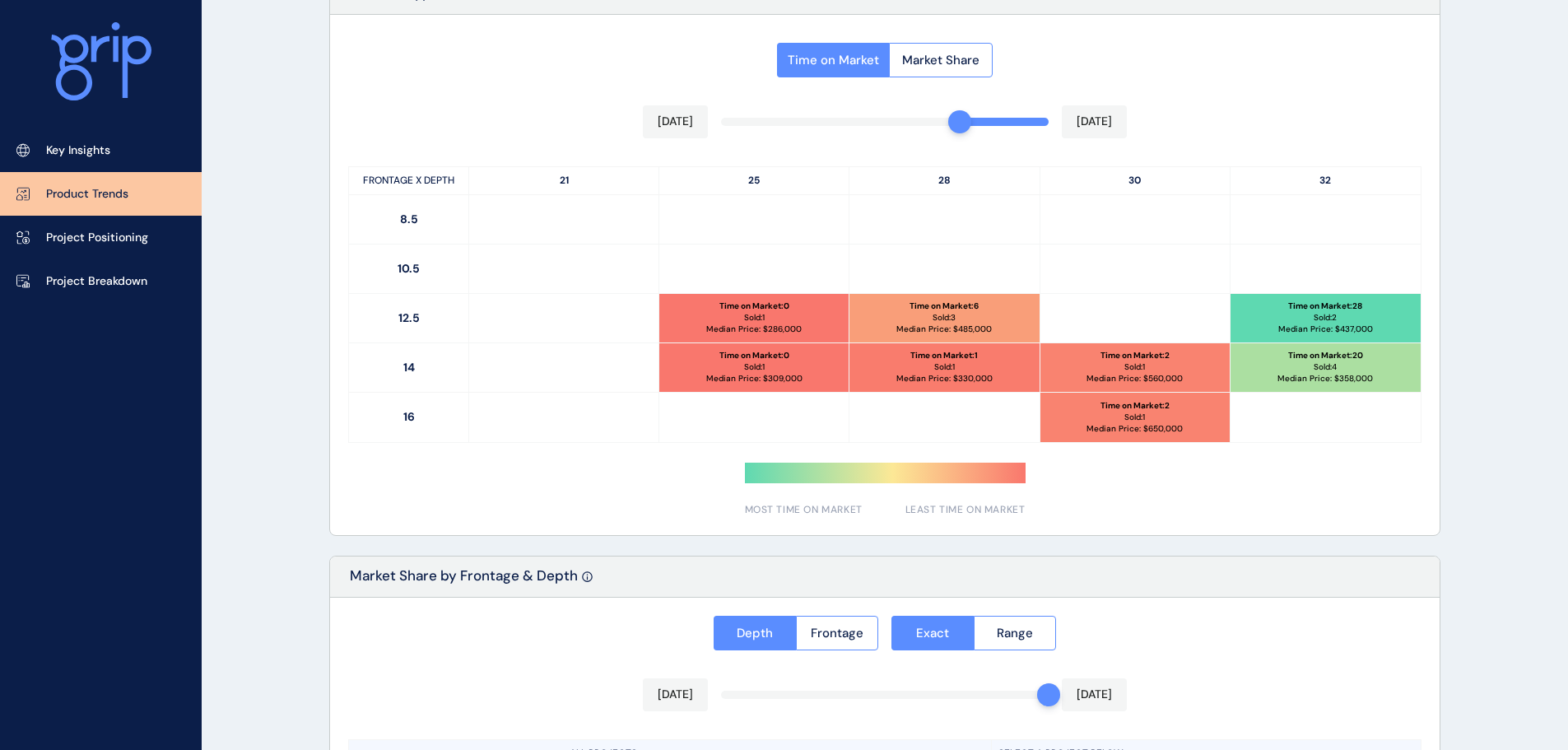
drag, startPoint x: 1037, startPoint y: 123, endPoint x: 965, endPoint y: 110, distance: 73.2
click at [958, 110] on div at bounding box center [959, 122] width 23 height 23
click at [1380, 304] on div "Time on Market : 28 Sold: 2 Median Price: $ 437,000" at bounding box center [1326, 318] width 190 height 48
click at [735, 316] on div "Time on Market : 0 Sold: 1 Median Price: $ 286,000" at bounding box center [754, 318] width 189 height 48
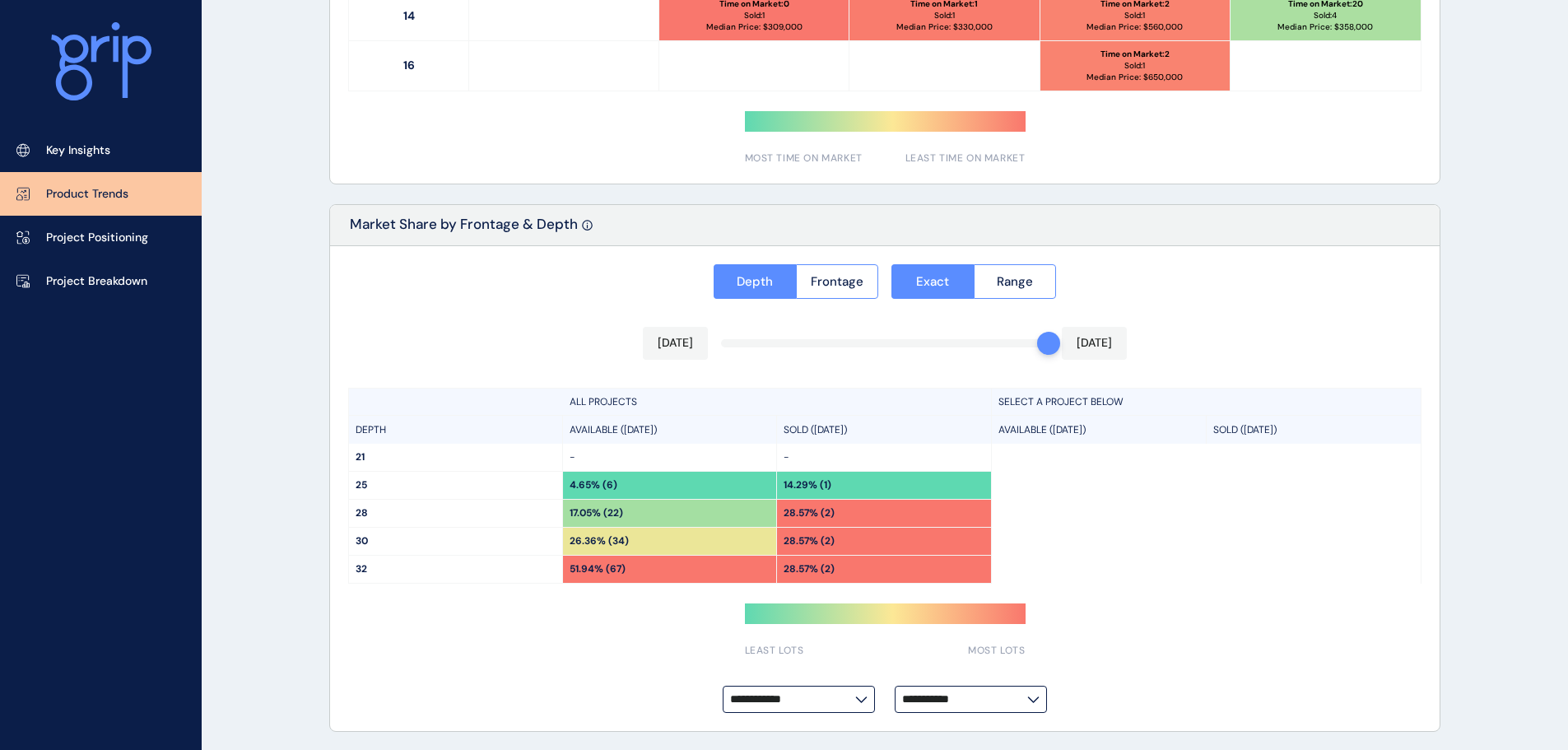
scroll to position [1177, 0]
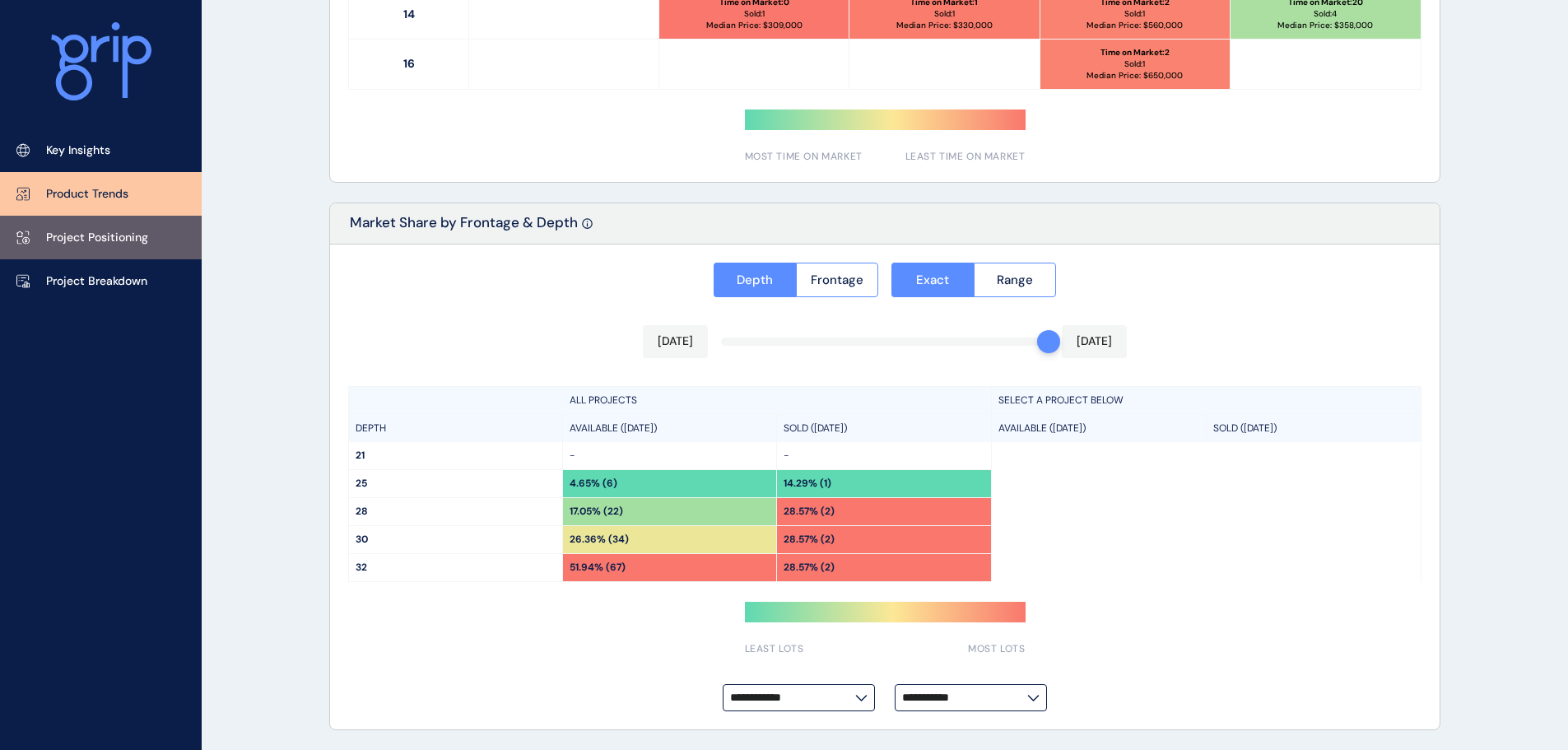
click at [101, 237] on p "Project Positioning" at bounding box center [97, 239] width 102 height 17
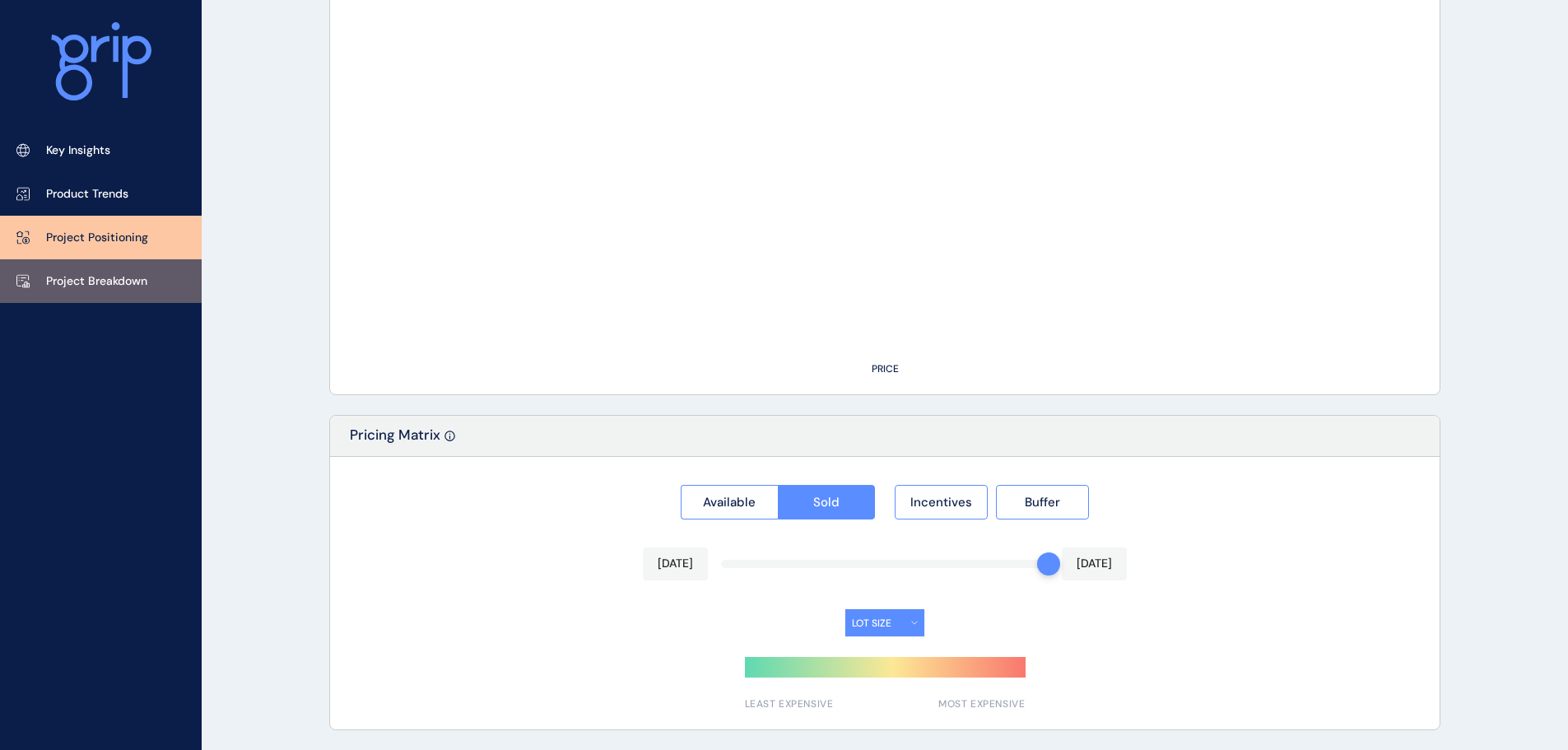
type input "**********"
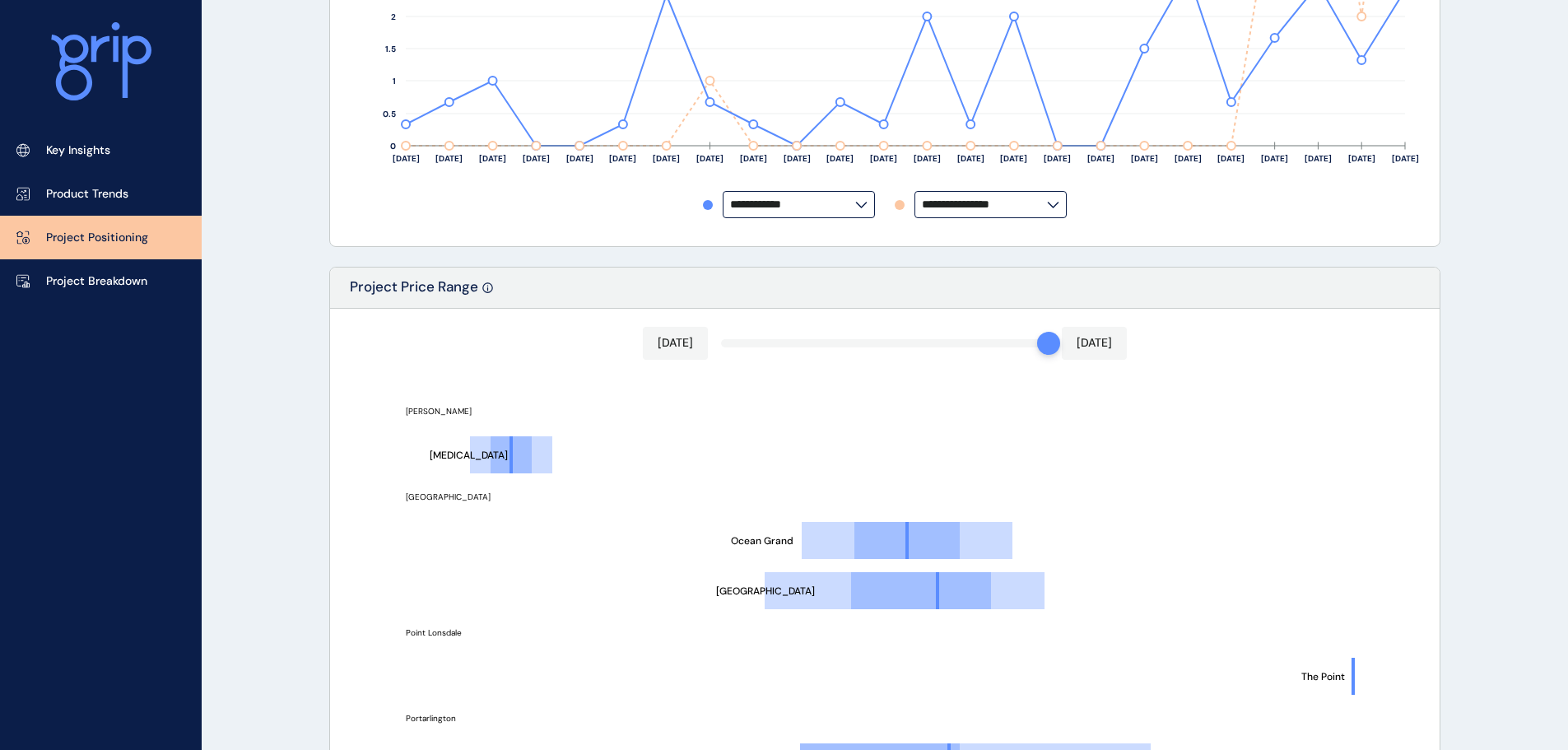
scroll to position [518, 0]
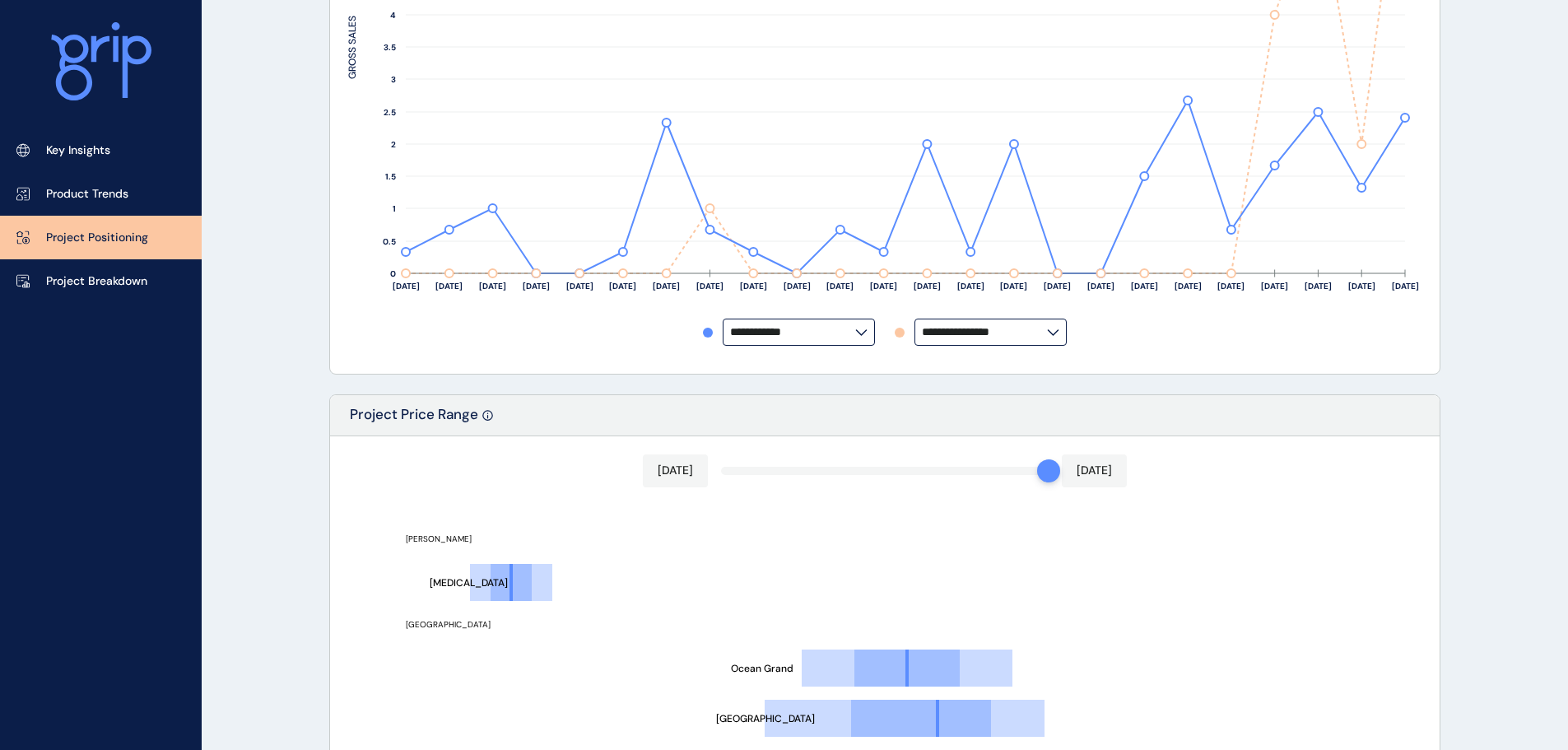
click at [784, 326] on input "**********" at bounding box center [792, 331] width 125 height 12
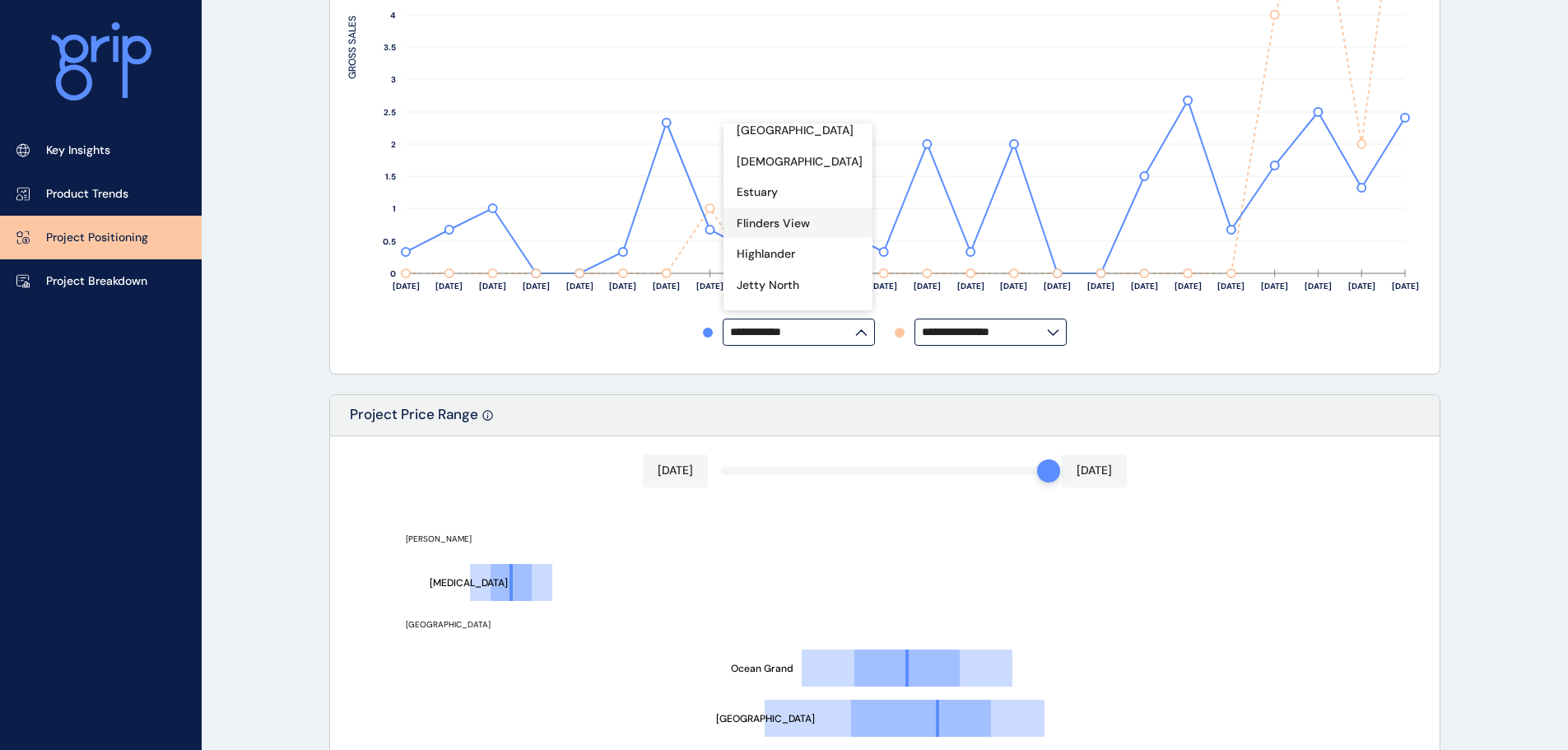
click at [795, 232] on p "Flinders View" at bounding box center [773, 224] width 73 height 17
type input "**********"
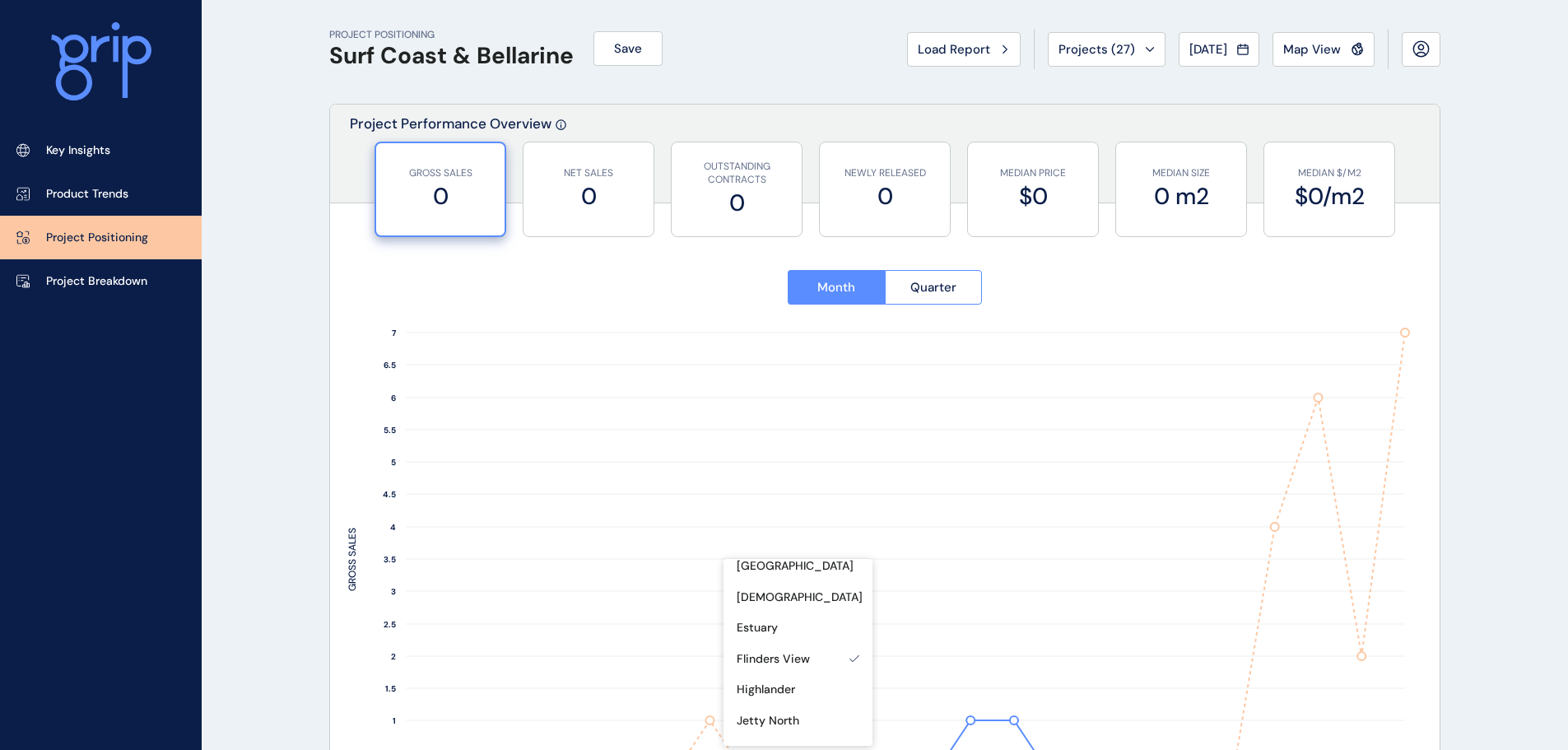
scroll to position [0, 0]
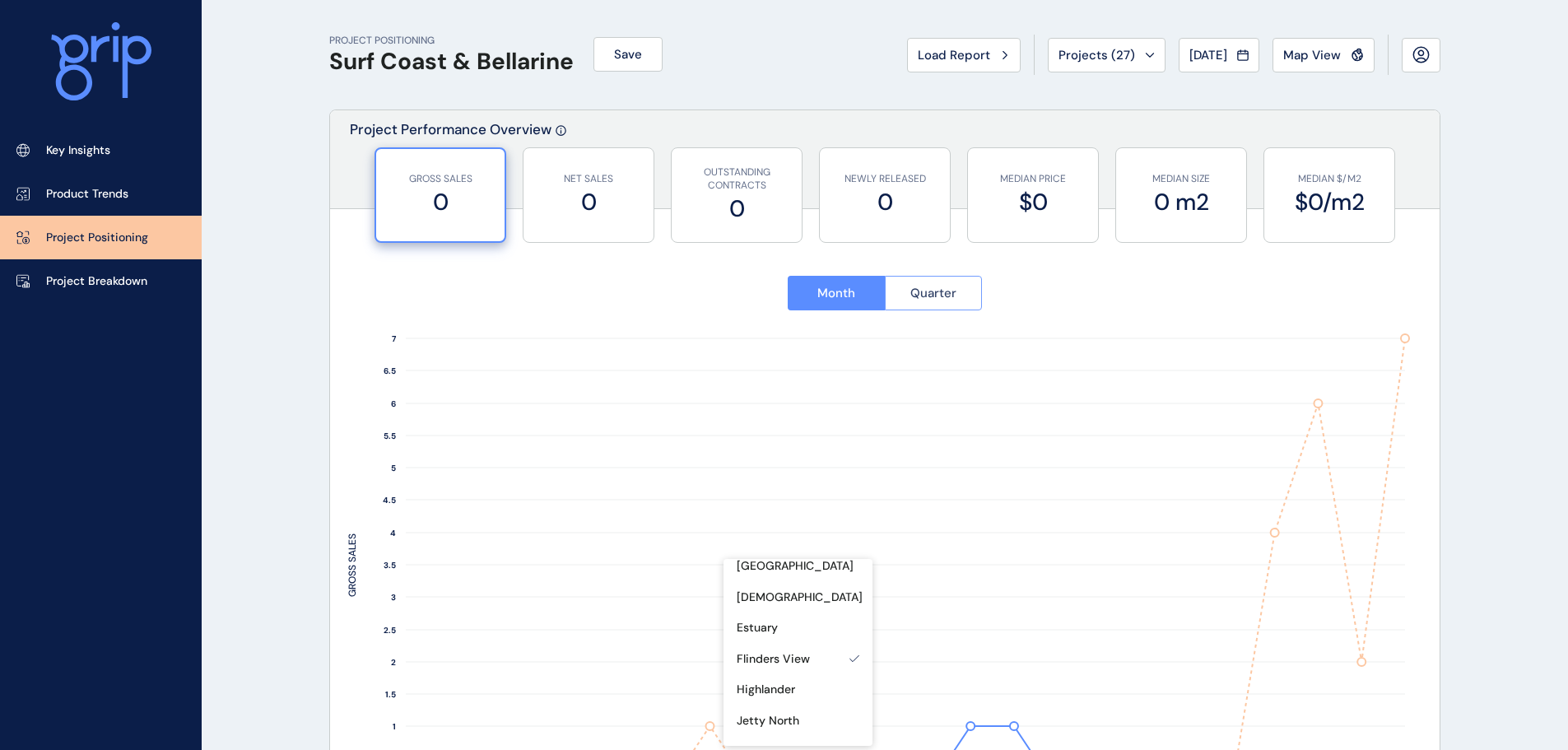
click at [910, 294] on span "Quarter" at bounding box center [933, 293] width 46 height 17
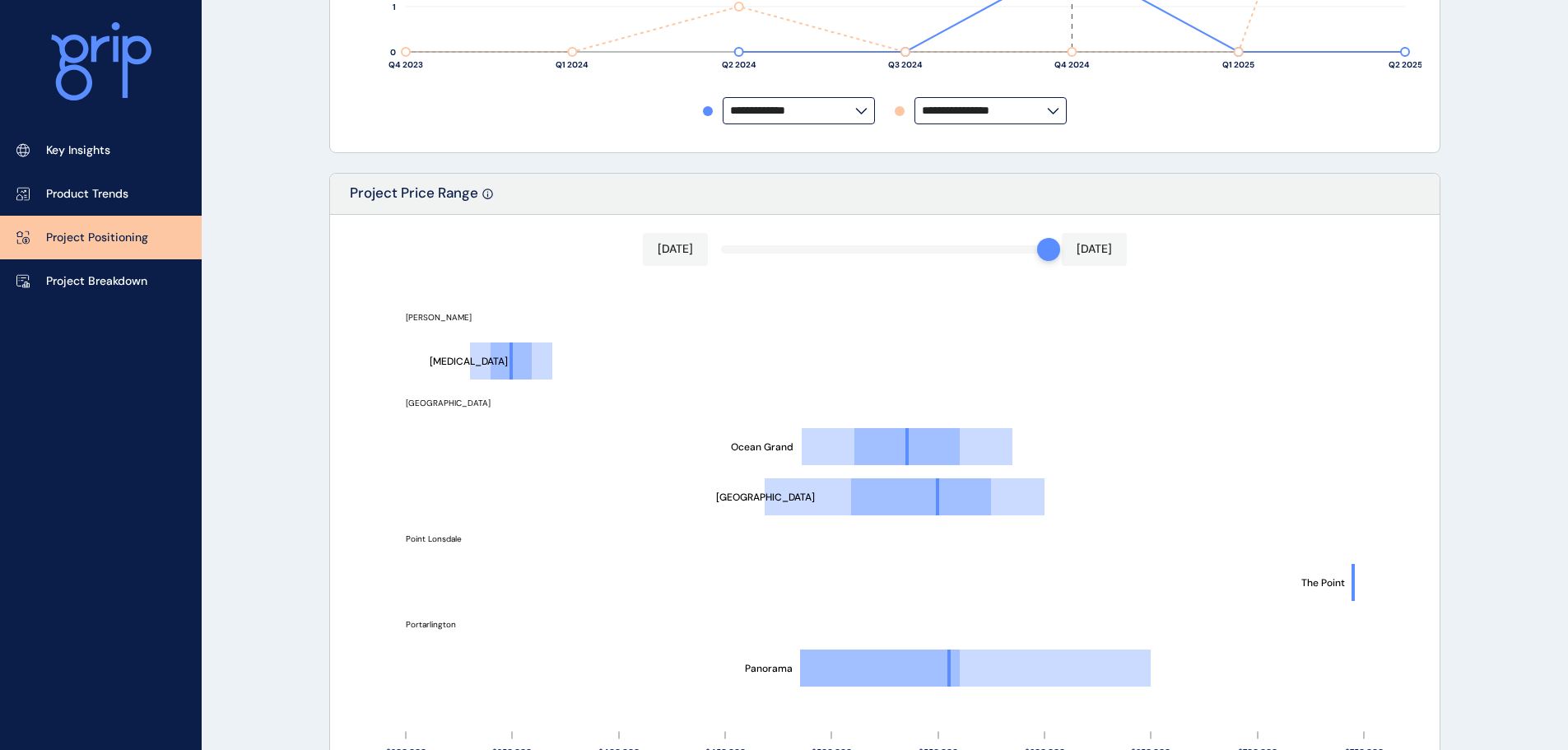
scroll to position [742, 0]
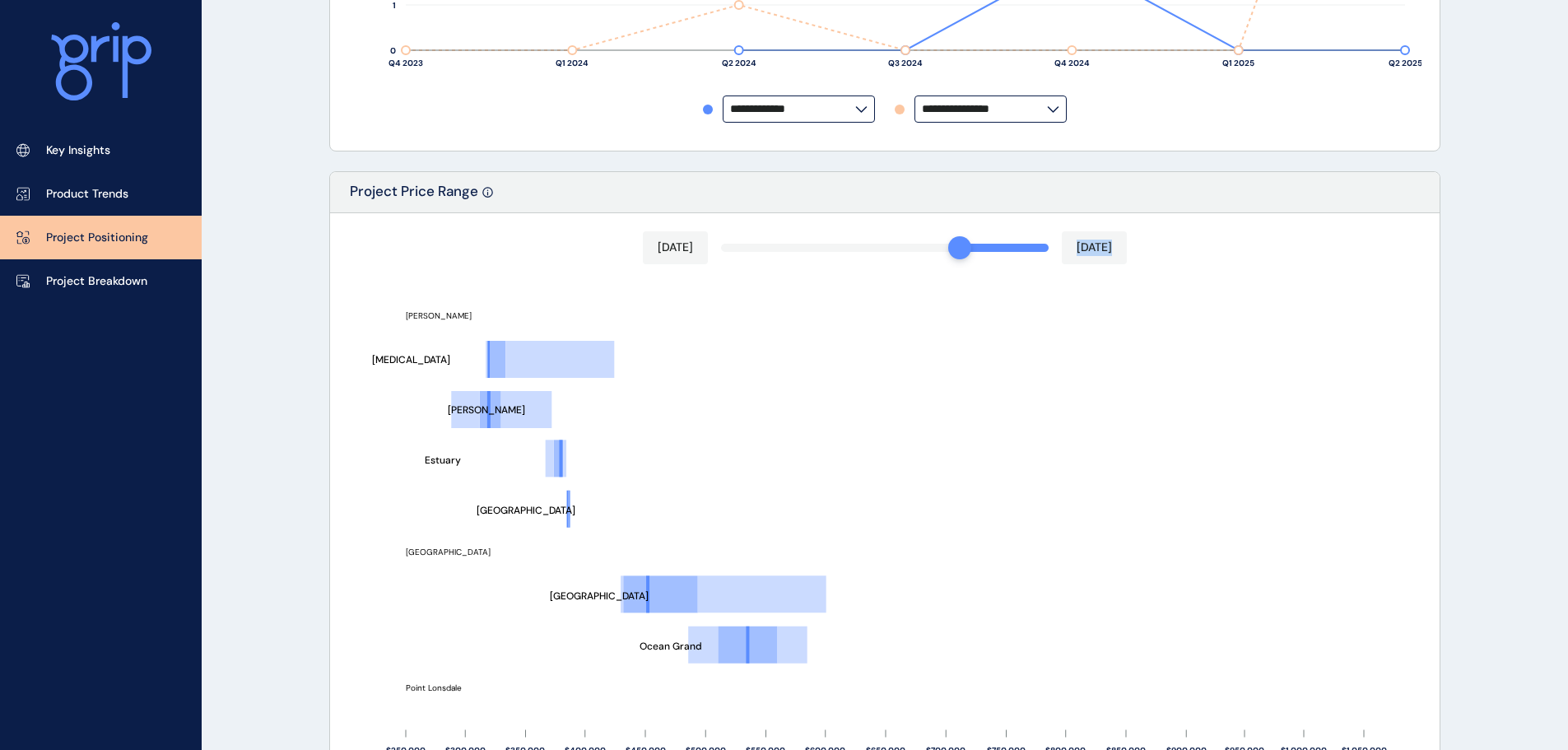
drag, startPoint x: 1038, startPoint y: 249, endPoint x: 953, endPoint y: 265, distance: 86.5
click at [953, 265] on div "May 2025 Aug 2025 Stretton Torquay Surfview Seaside Estate Panorama The Point O…" at bounding box center [885, 507] width 1110 height 588
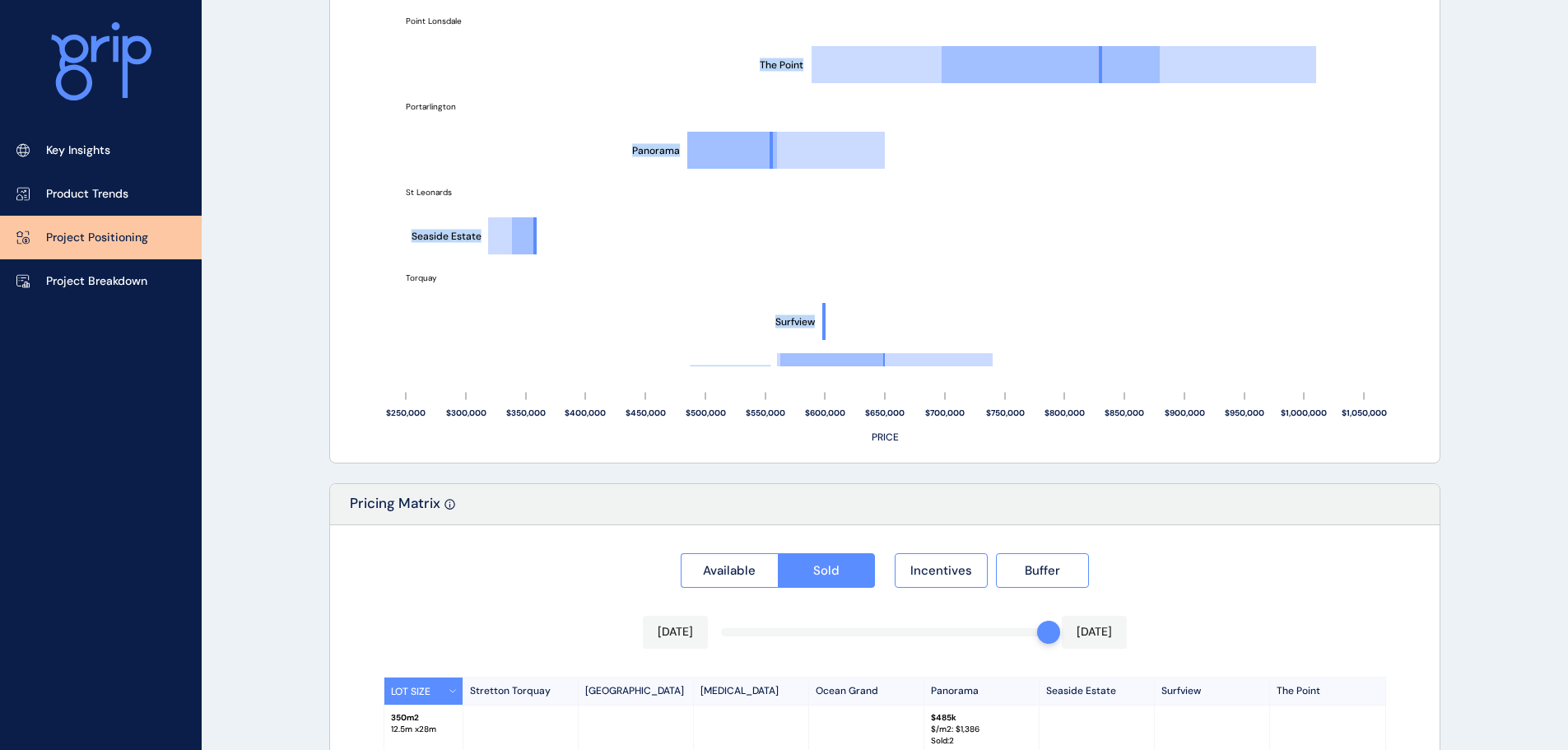
scroll to position [1345, 0]
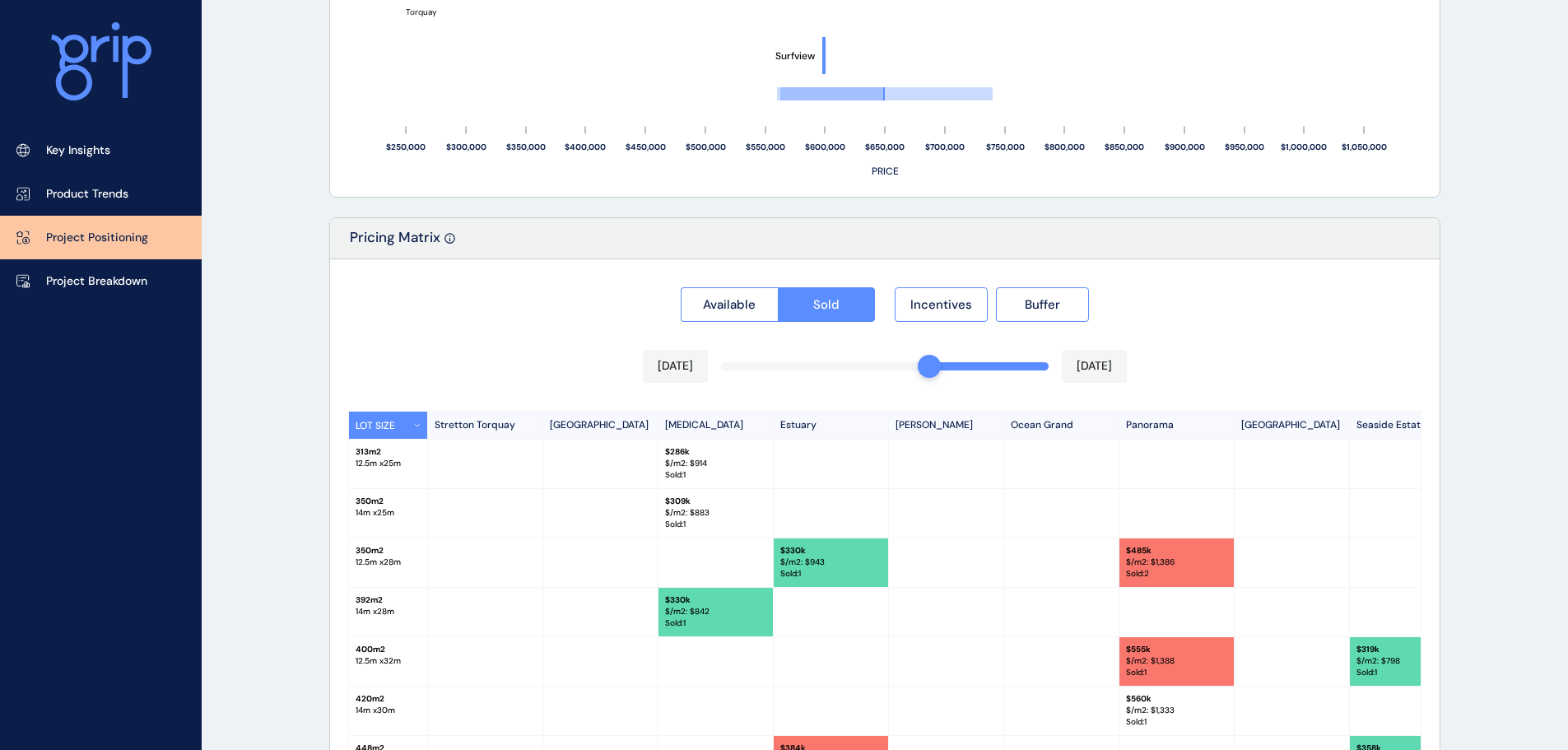
drag, startPoint x: 1042, startPoint y: 376, endPoint x: 944, endPoint y: 360, distance: 99.3
click at [942, 358] on div "Apr 2025 Aug 2025" at bounding box center [885, 366] width 484 height 32
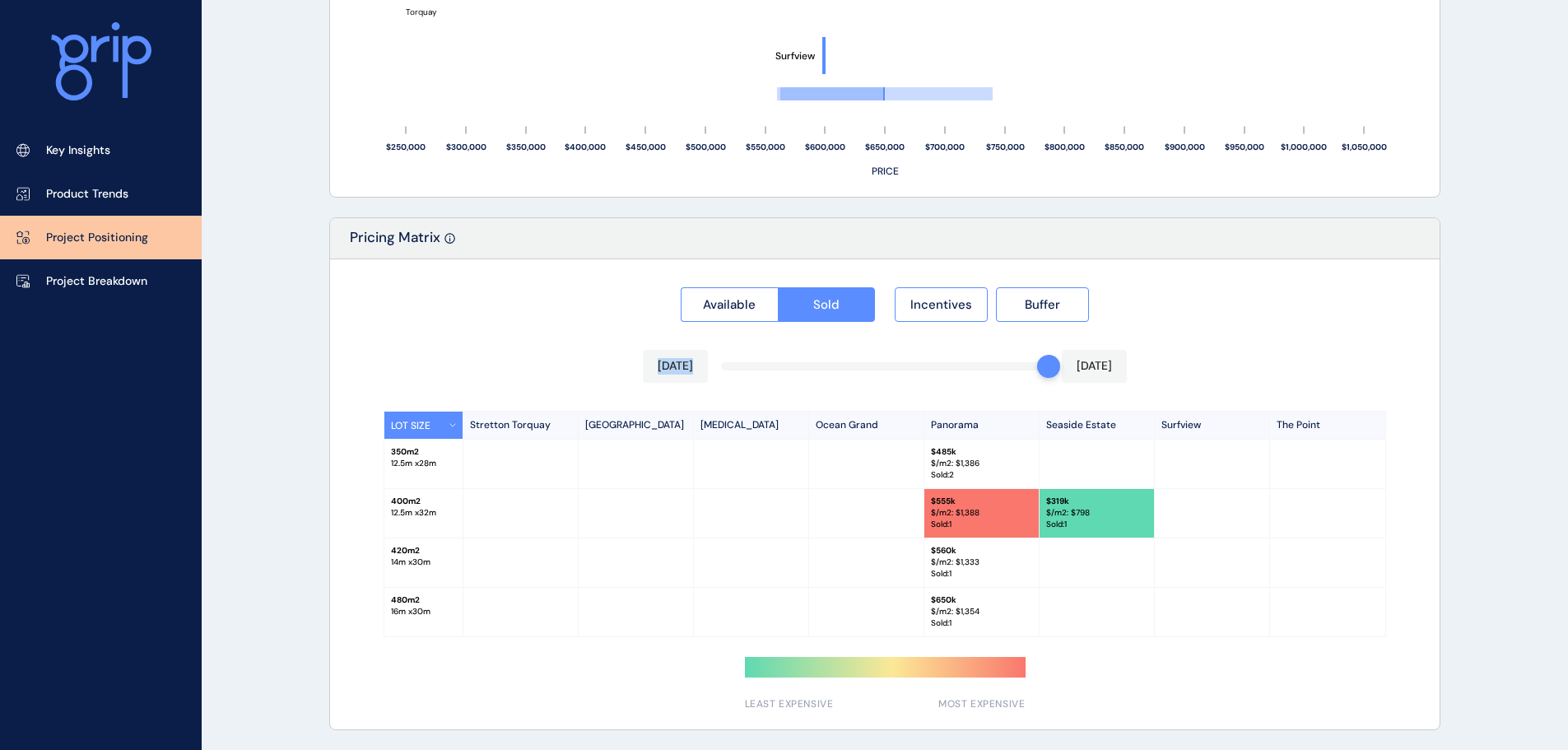
drag, startPoint x: 939, startPoint y: 210, endPoint x: 1027, endPoint y: 218, distance: 88.4
click at [1027, 218] on div "Pricing Matrix Available Sold Incentives Buffer Aug 2025 Aug 2025 LOT SIZE Stre…" at bounding box center [885, 473] width 1112 height 513
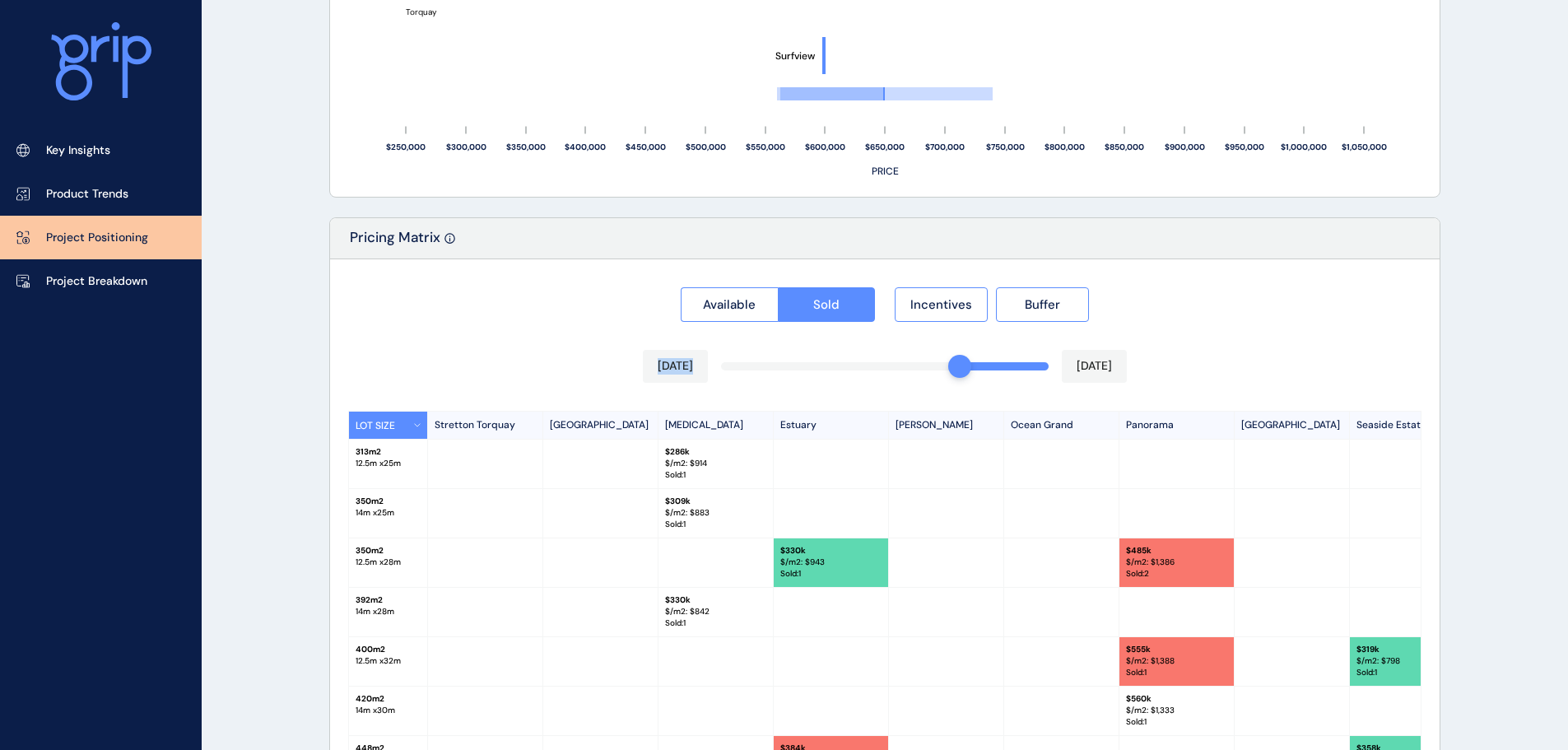
drag, startPoint x: 1042, startPoint y: 368, endPoint x: 958, endPoint y: 361, distance: 84.3
click at [1239, 343] on div "Available Sold Incentives Buffer May 2025 Aug 2025 LOT SIZE Stretton Torquay Ki…" at bounding box center [885, 588] width 1110 height 655
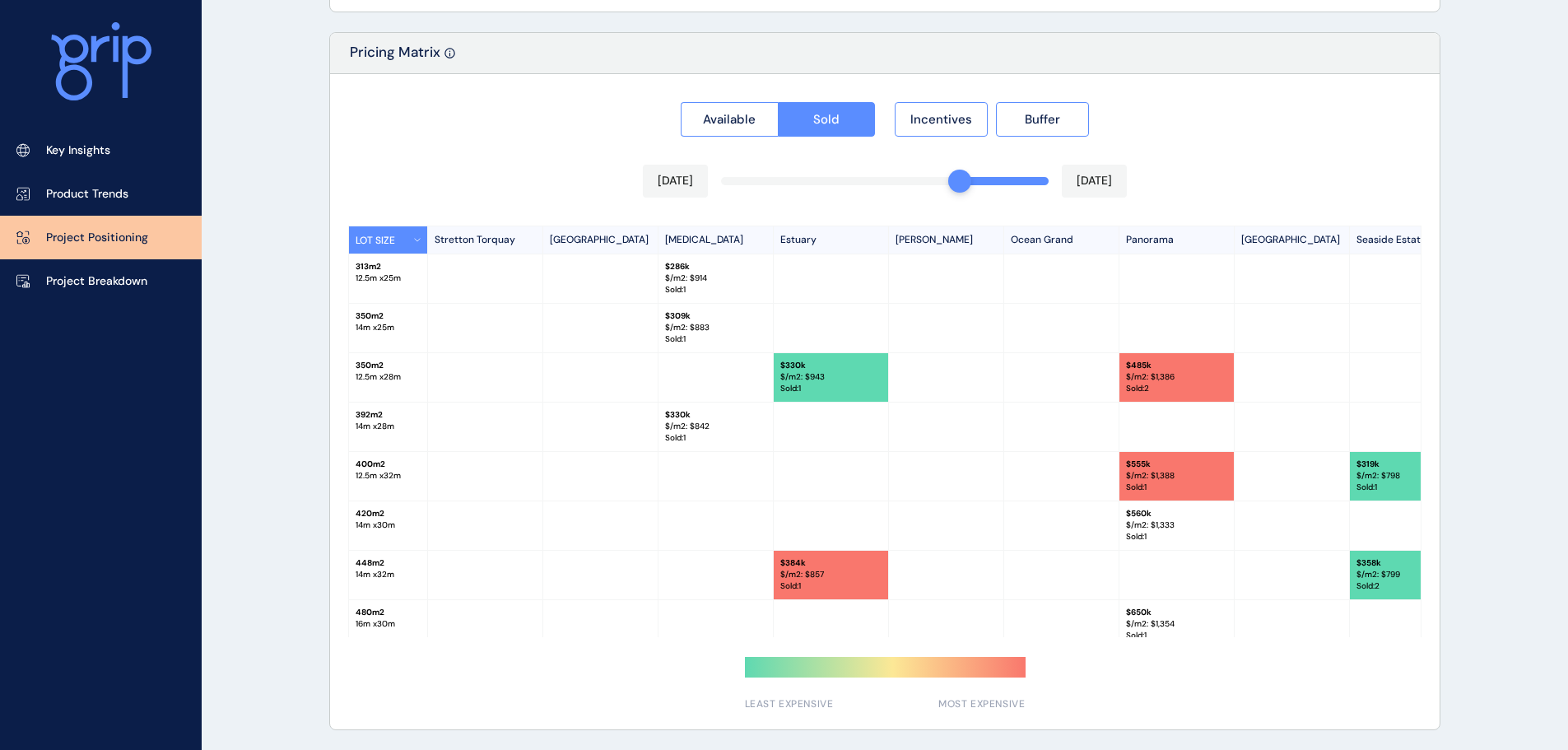
scroll to position [18, 0]
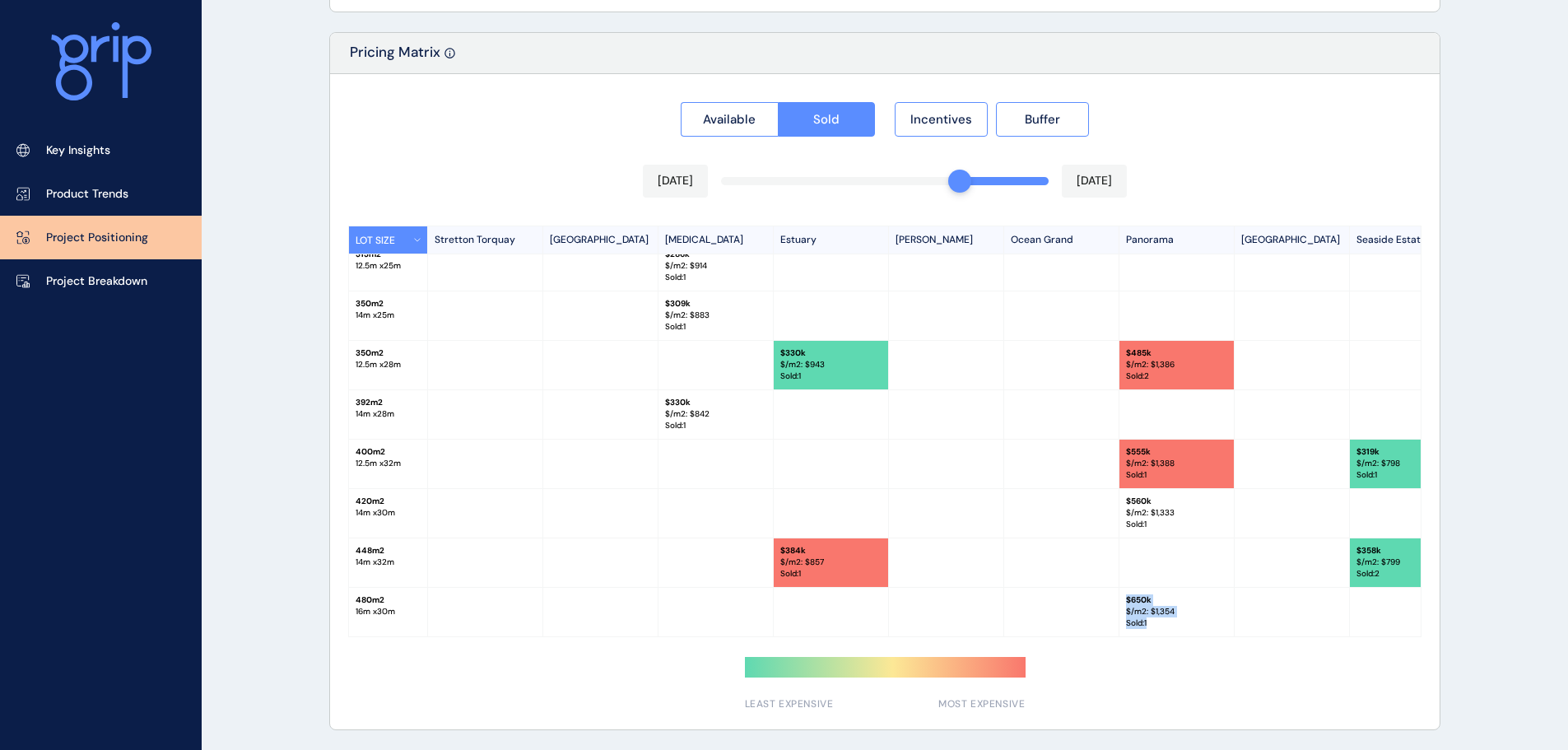
drag, startPoint x: 720, startPoint y: 633, endPoint x: 1021, endPoint y: 638, distance: 301.0
click at [1016, 638] on div "Available Sold Incentives Buffer May 2025 Aug 2025 LOT SIZE Stretton Torquay Ki…" at bounding box center [885, 402] width 1110 height 655
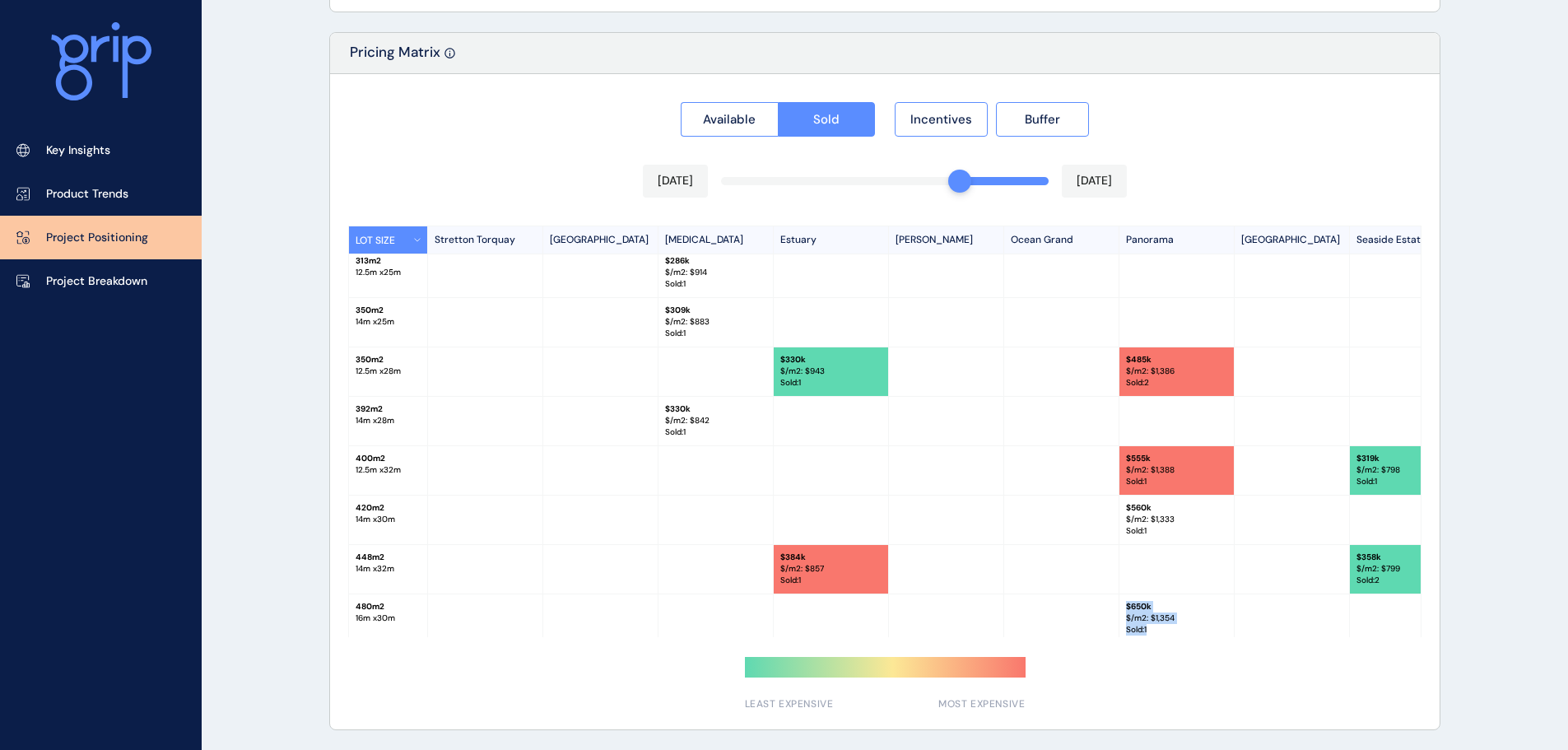
scroll to position [0, 0]
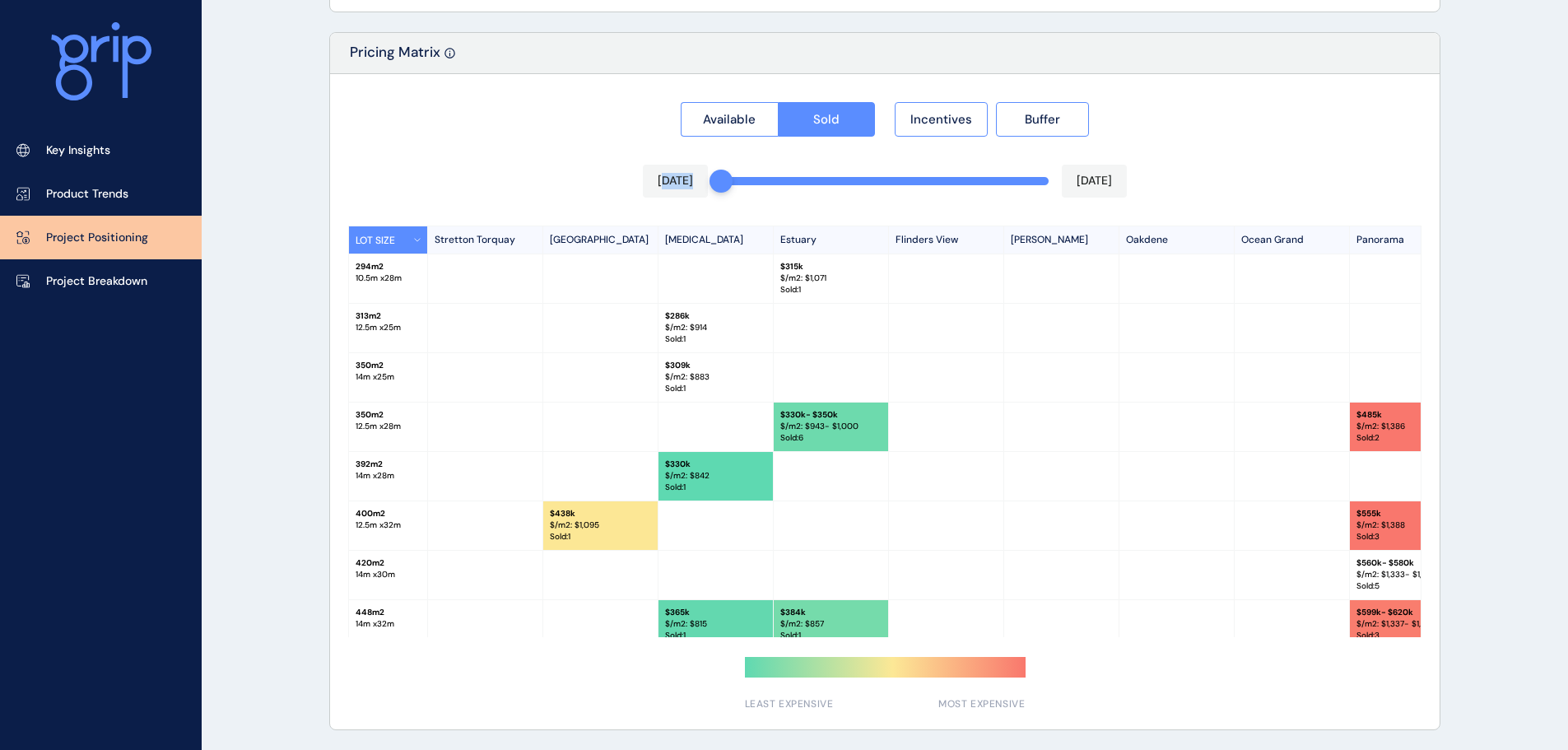
drag, startPoint x: 954, startPoint y: 186, endPoint x: 660, endPoint y: 182, distance: 294.0
click at [660, 182] on div "Sep 2024 Aug 2025" at bounding box center [885, 180] width 484 height 32
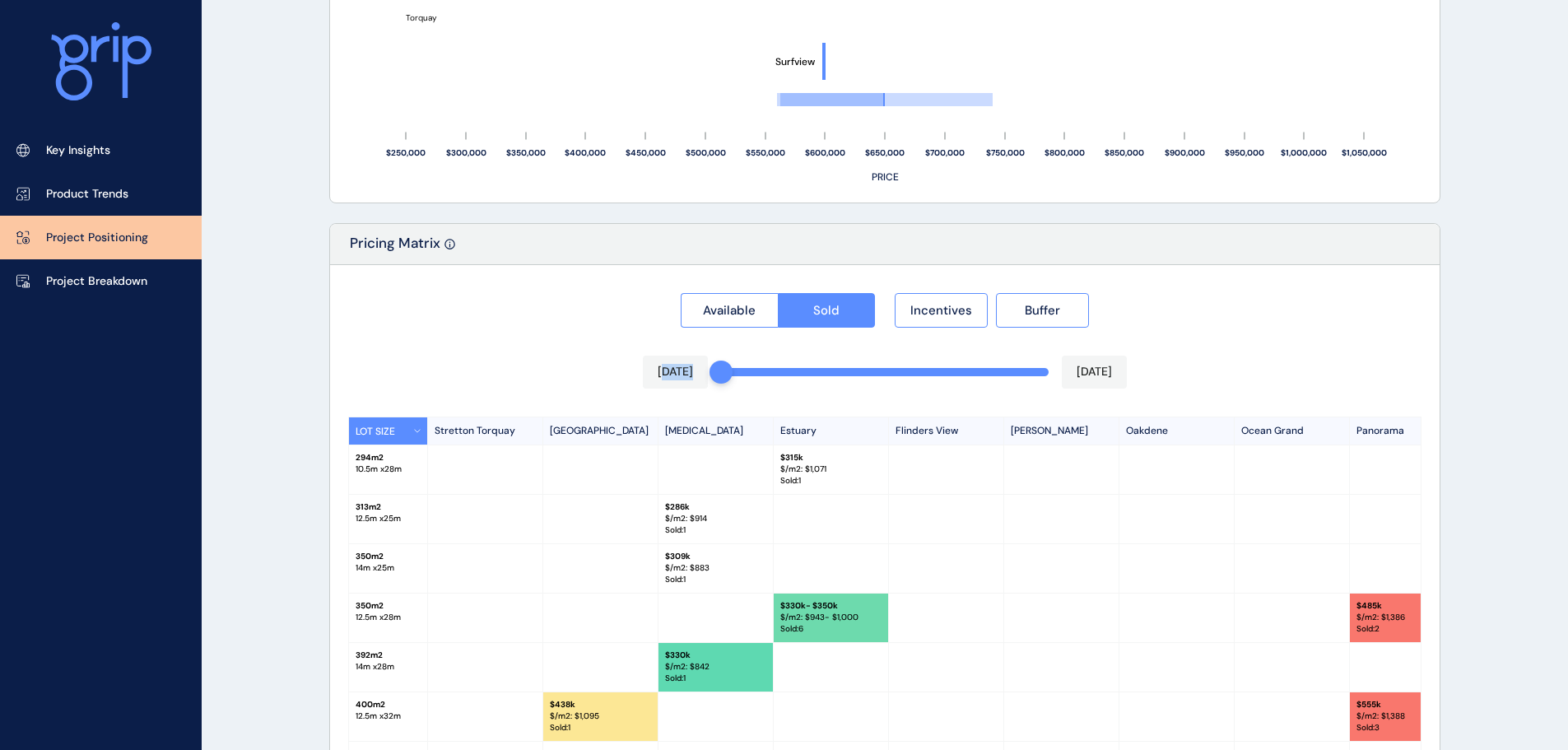
scroll to position [1365, 0]
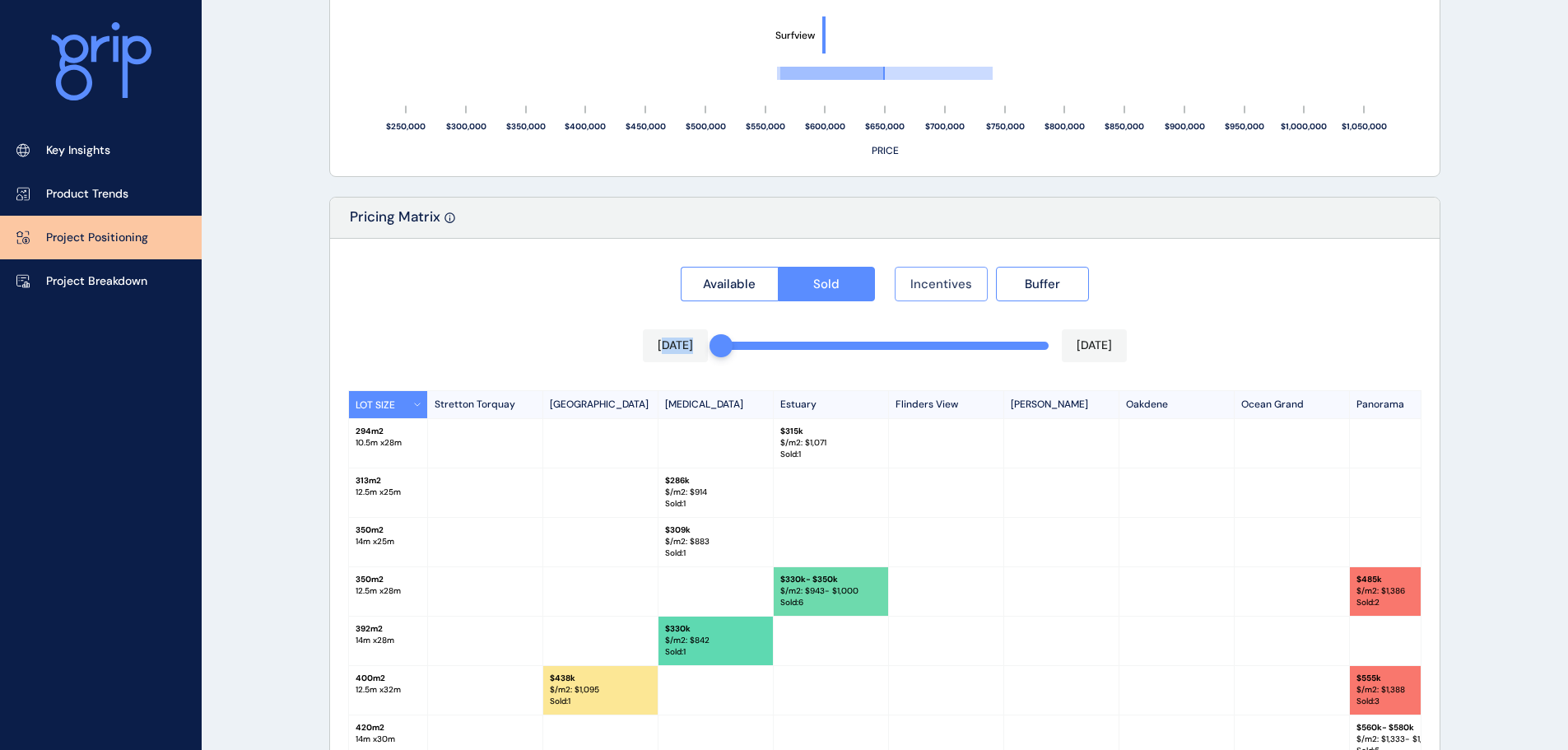
click at [954, 296] on button "Incentives" at bounding box center [942, 284] width 93 height 34
click at [1049, 294] on button "Buffer" at bounding box center [1043, 284] width 93 height 34
click at [744, 291] on span "Available" at bounding box center [729, 284] width 53 height 17
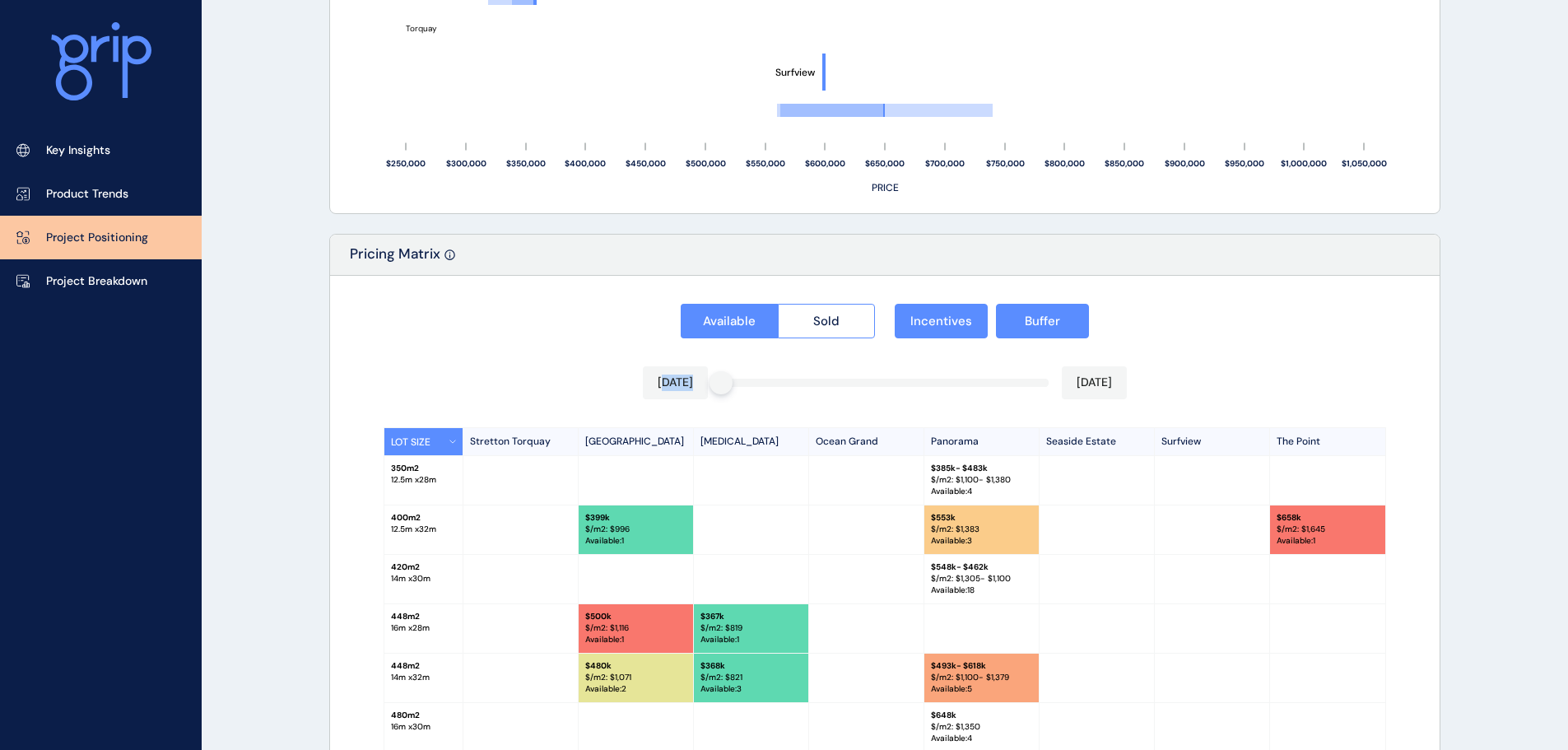
scroll to position [1494, 0]
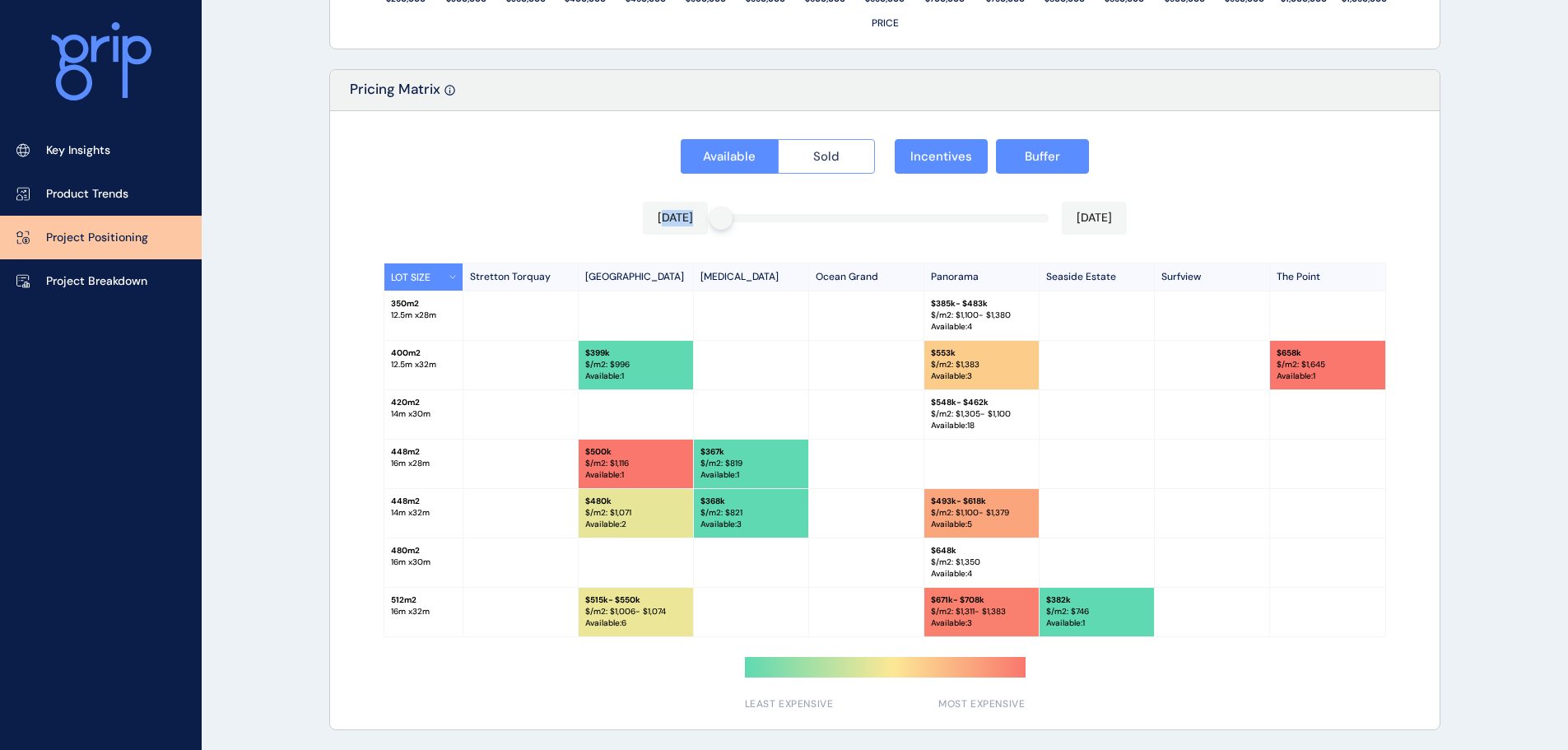
click at [829, 153] on span "Sold" at bounding box center [827, 157] width 26 height 17
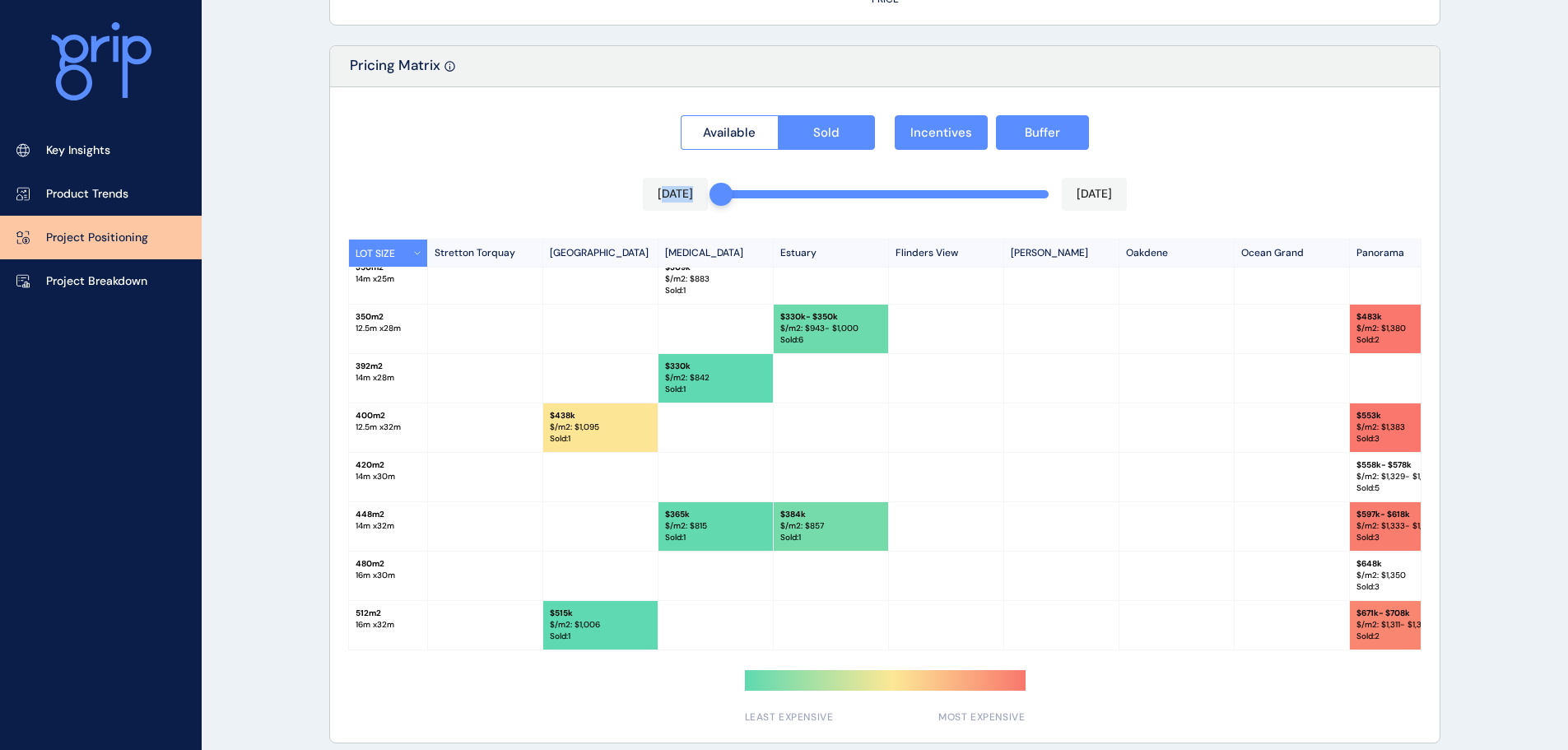
scroll to position [1531, 0]
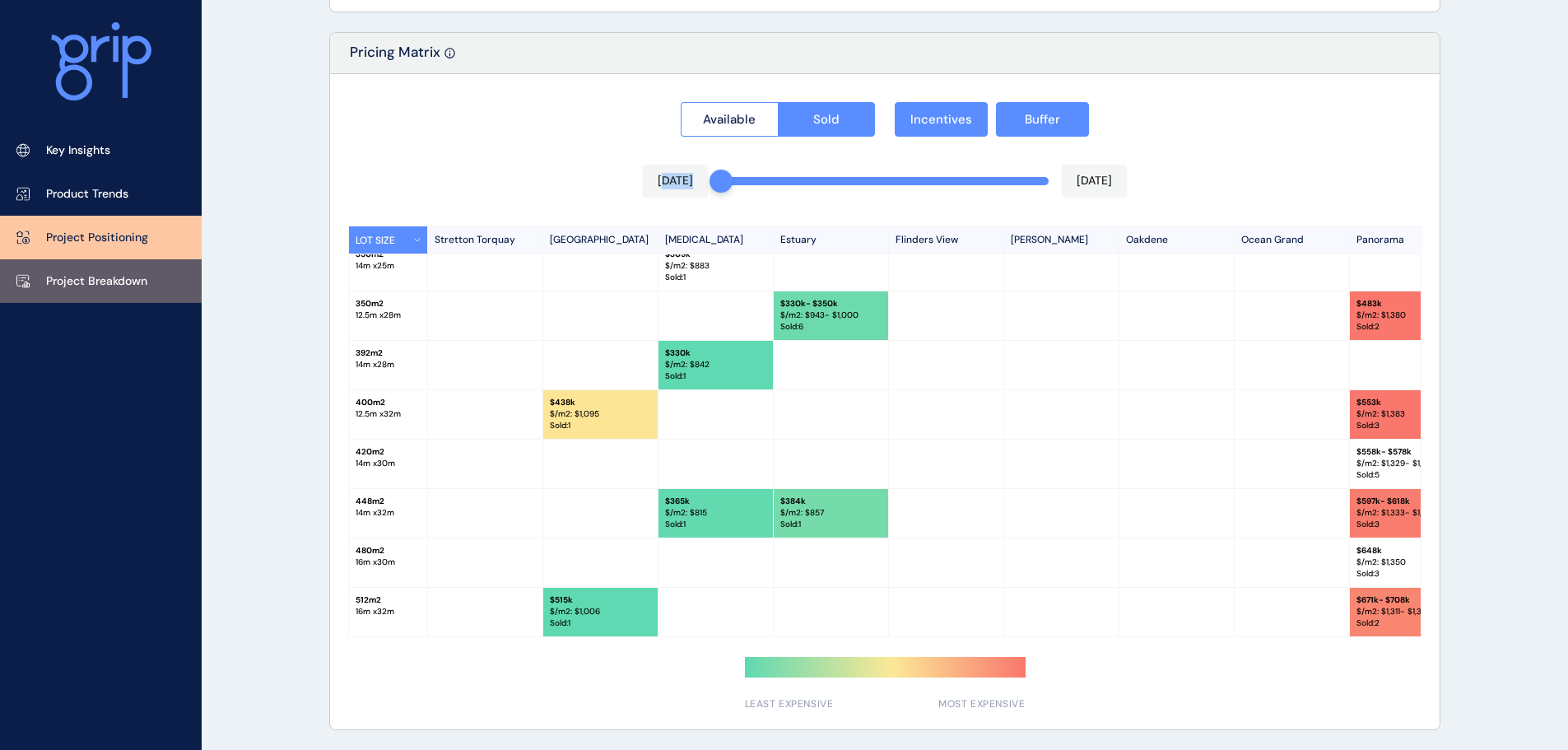
click at [77, 288] on p "Project Breakdown" at bounding box center [96, 282] width 101 height 17
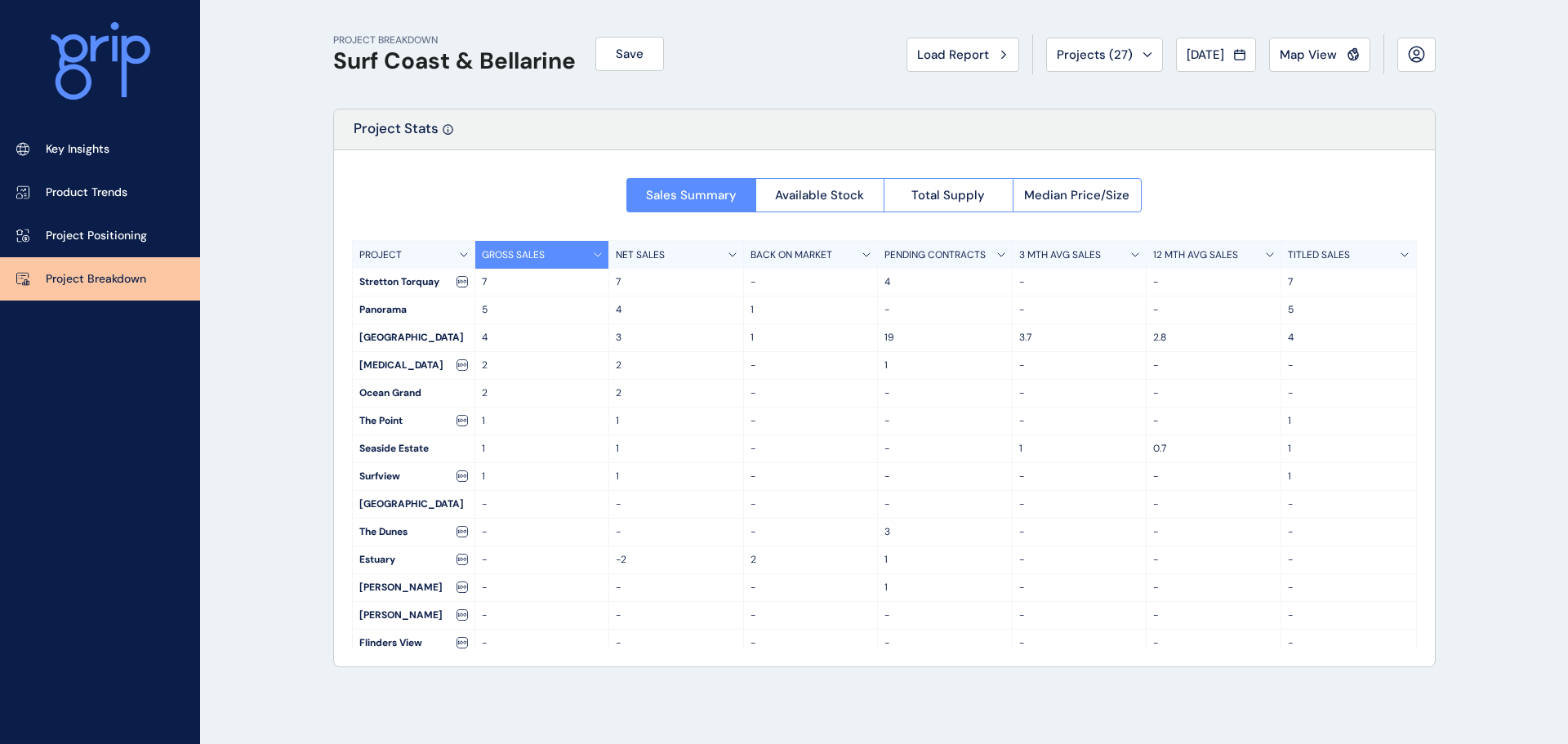
click at [508, 640] on p "-" at bounding box center [542, 643] width 121 height 14
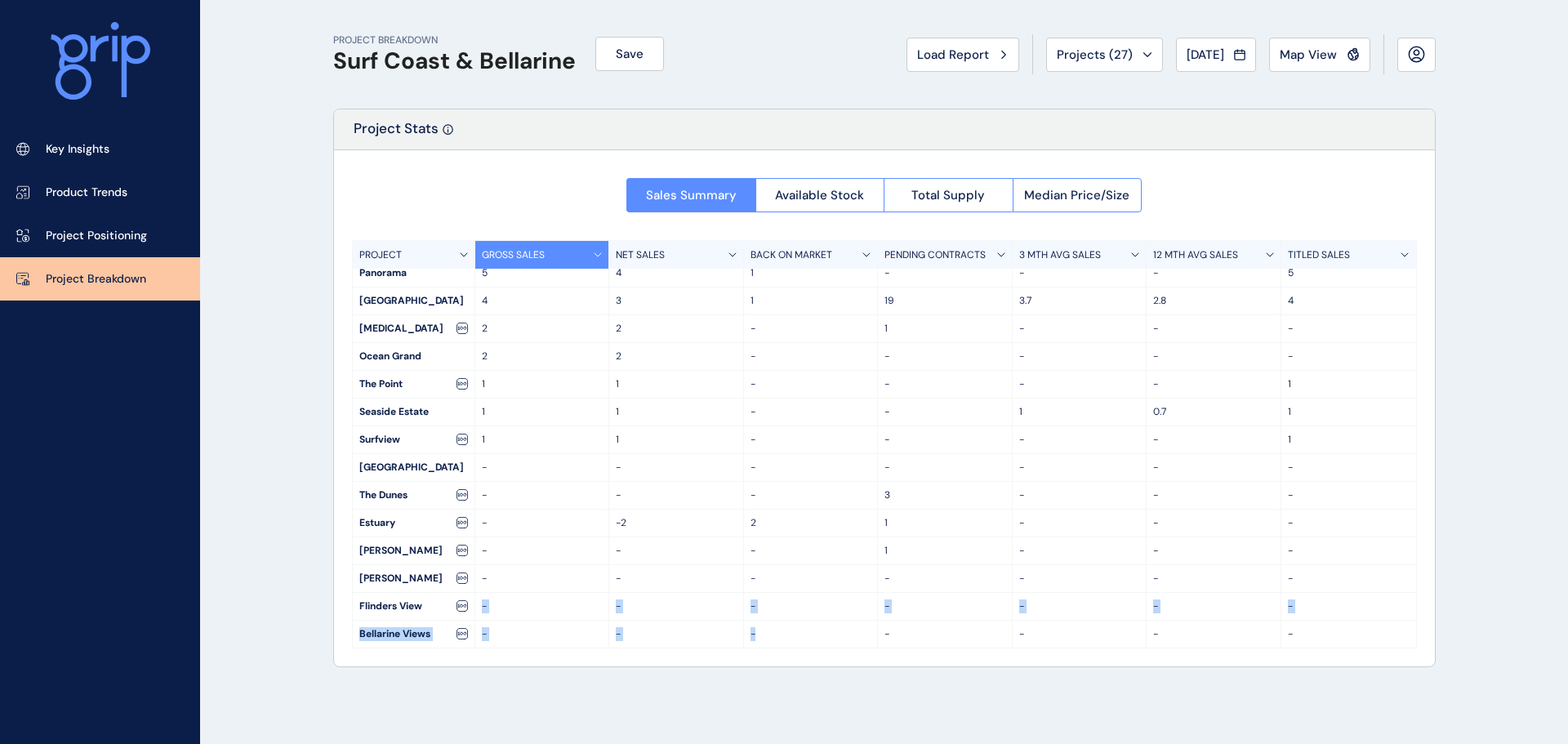
drag, startPoint x: 476, startPoint y: 648, endPoint x: 778, endPoint y: 654, distance: 302.1
click at [778, 654] on div "Sales Summary Available Stock Total Supply Median Price/Size PROJECT GROSS SALE…" at bounding box center [884, 408] width 1101 height 517
click at [528, 610] on p "-" at bounding box center [542, 606] width 121 height 14
drag, startPoint x: 479, startPoint y: 608, endPoint x: 1330, endPoint y: 605, distance: 851.0
click at [1330, 605] on div "Flinders View - - - - - - -" at bounding box center [883, 607] width 1063 height 28
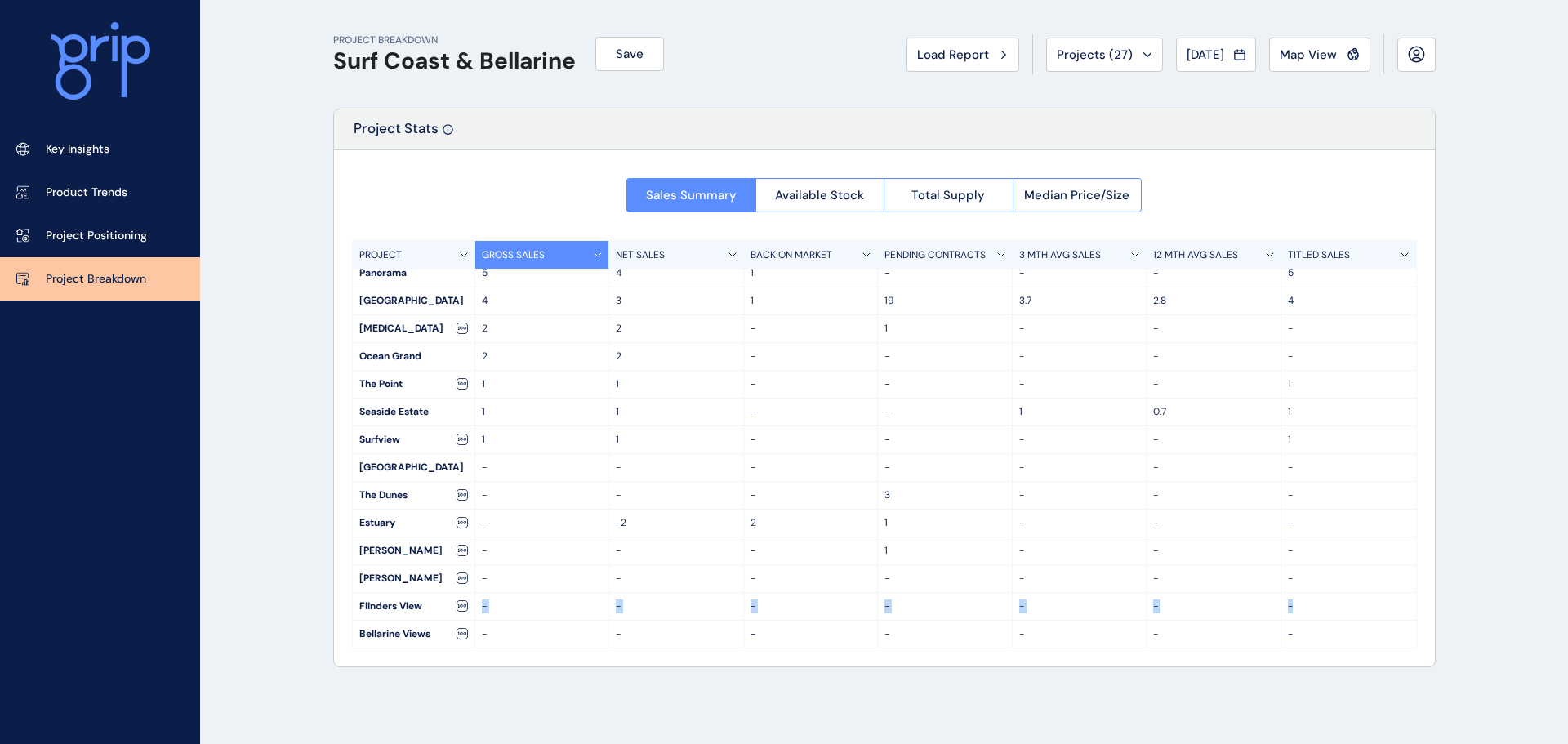
click at [1330, 605] on p "-" at bounding box center [1348, 606] width 121 height 14
drag, startPoint x: 499, startPoint y: 578, endPoint x: 1357, endPoint y: 578, distance: 858.0
click at [1357, 578] on div "Oakden - - - - - - -" at bounding box center [883, 579] width 1063 height 28
click at [263, 579] on div "PROJECT BREAKDOWN Surf Coast & [PERSON_NAME] Save Load Report Projects ( 27 ) […" at bounding box center [784, 372] width 1568 height 744
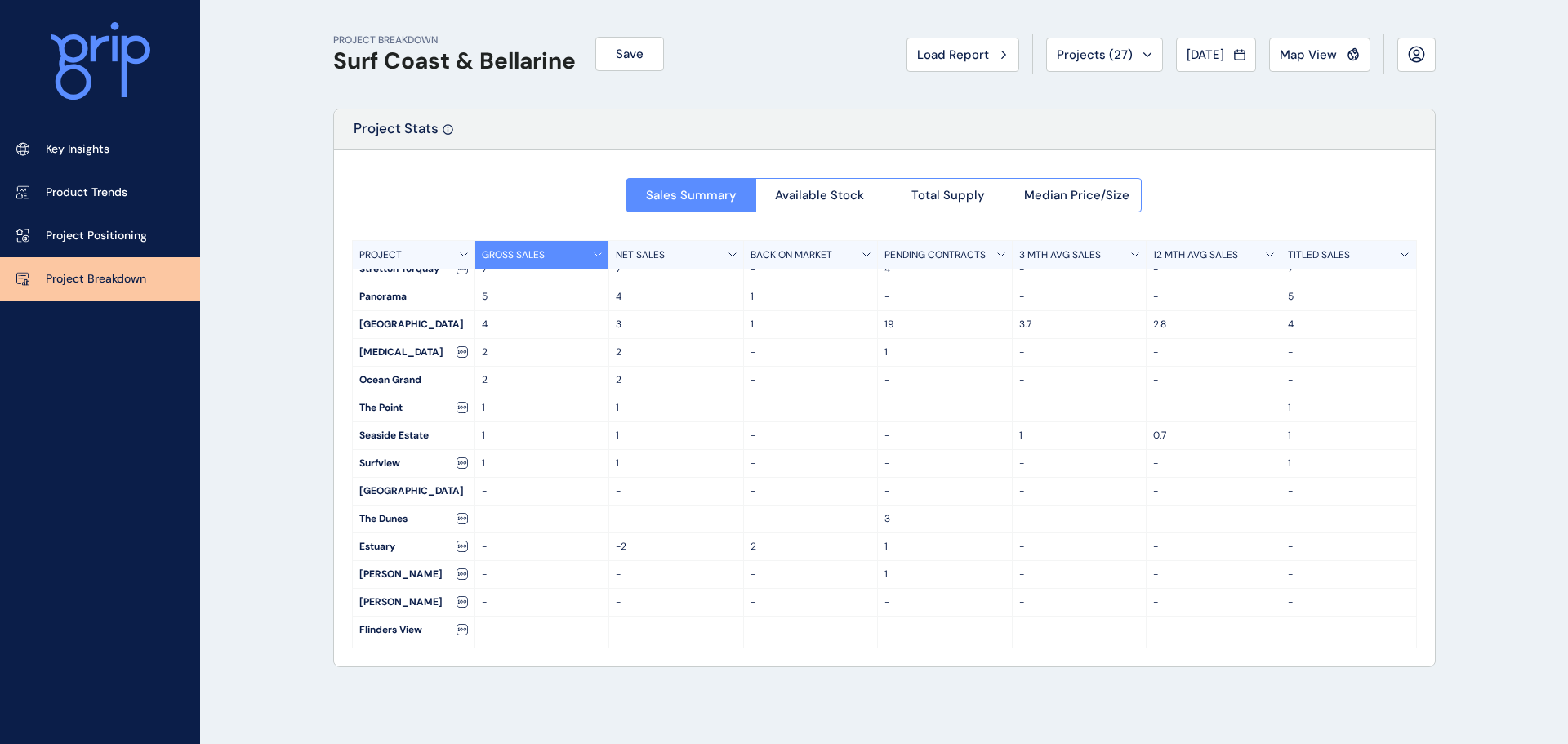
scroll to position [0, 0]
